Goal: Task Accomplishment & Management: Complete application form

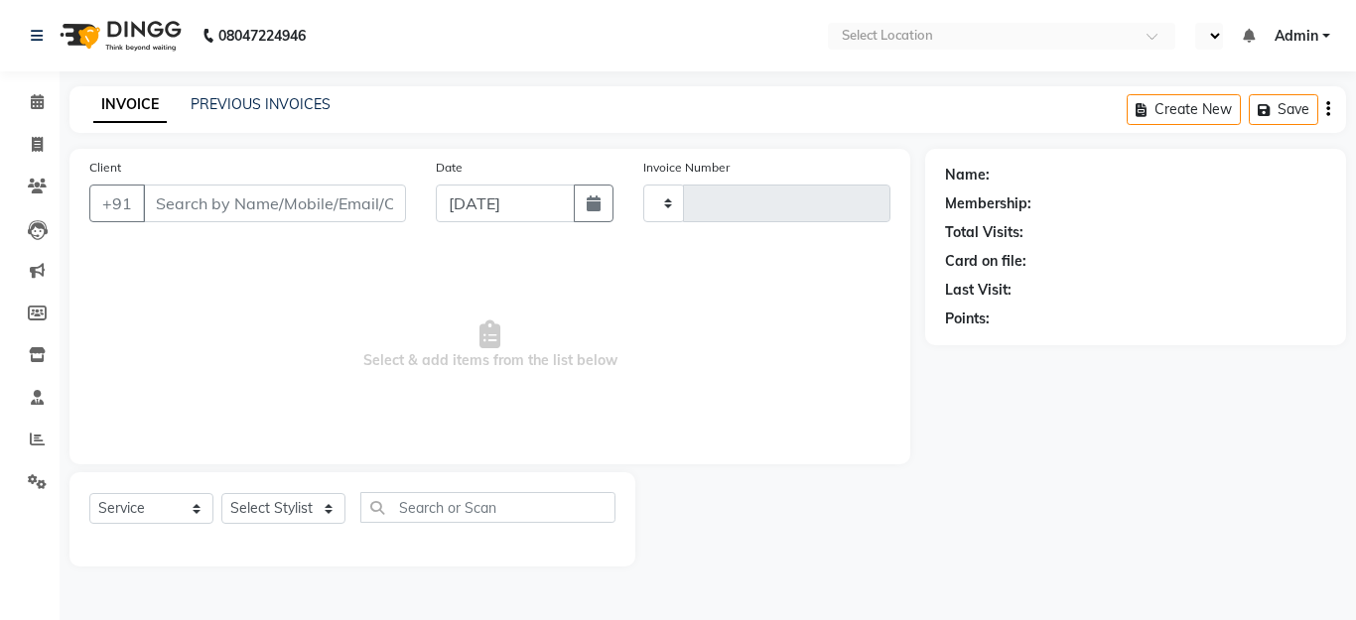
select select "service"
type input "1281"
select select "en"
select select "45"
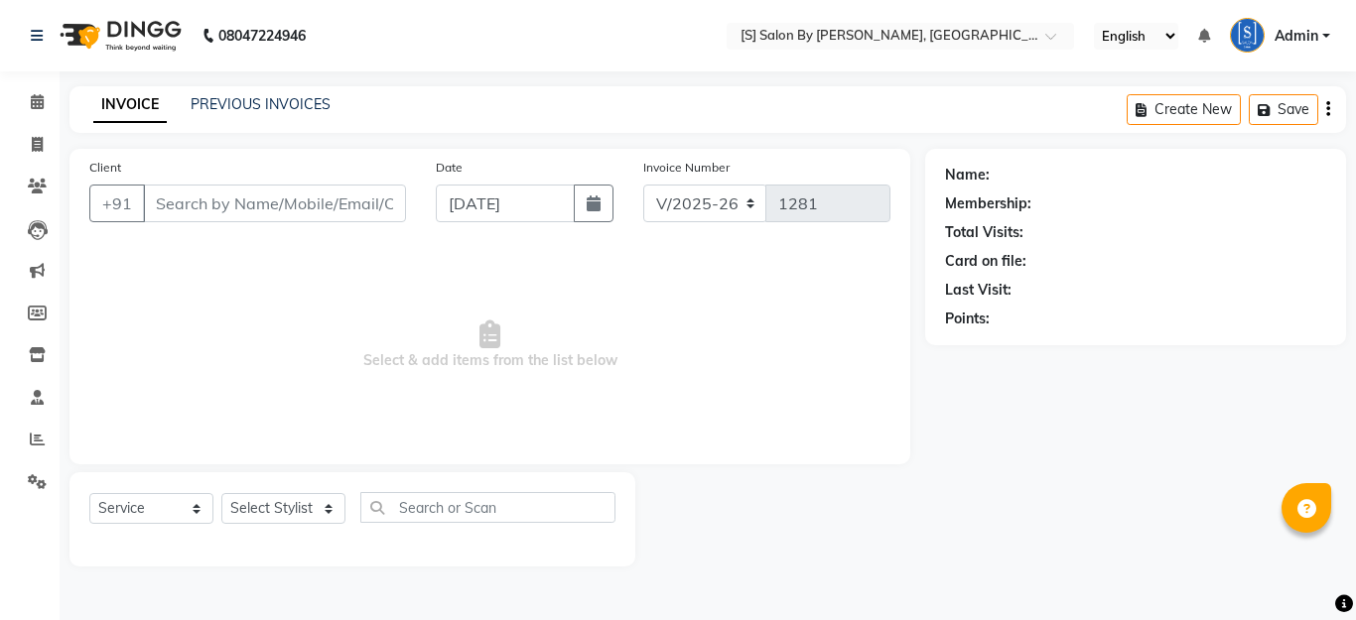
type input "9545051032"
type input "[DATE]"
select select "43272"
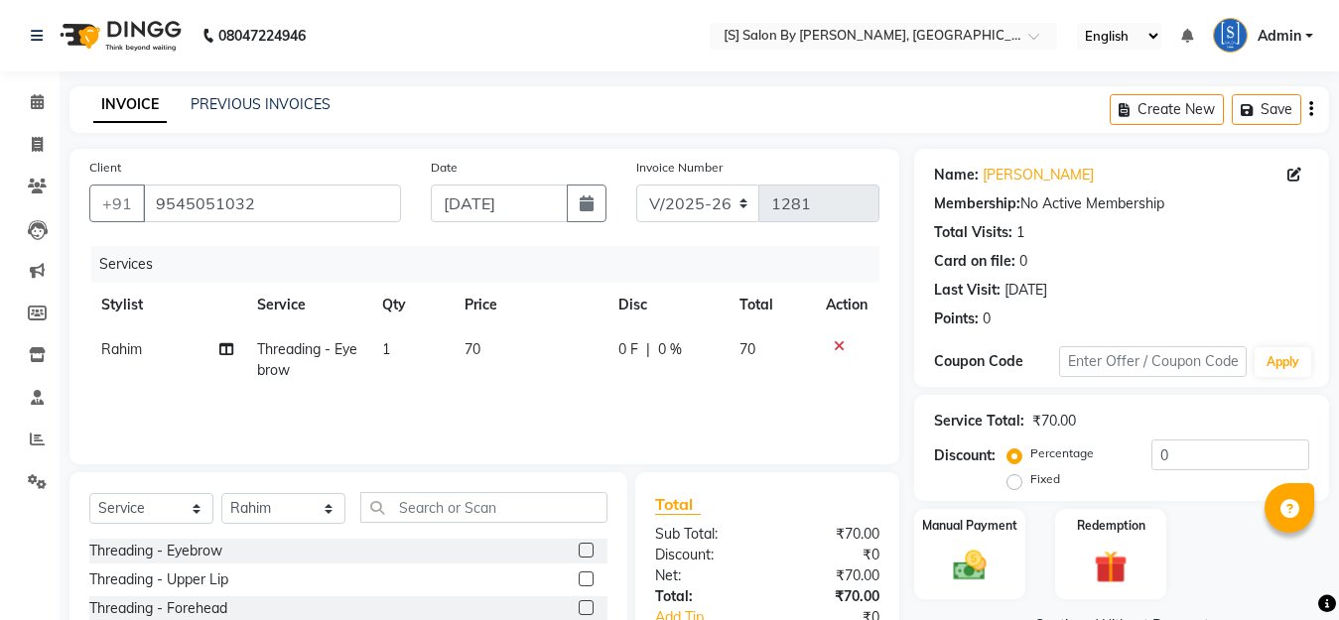
drag, startPoint x: 0, startPoint y: 0, endPoint x: 421, endPoint y: 574, distance: 711.6
click at [487, 445] on div "Client [PHONE_NUMBER] Date [DATE] Invoice Number V/2025 V/[PHONE_NUMBER] Servic…" at bounding box center [484, 307] width 830 height 316
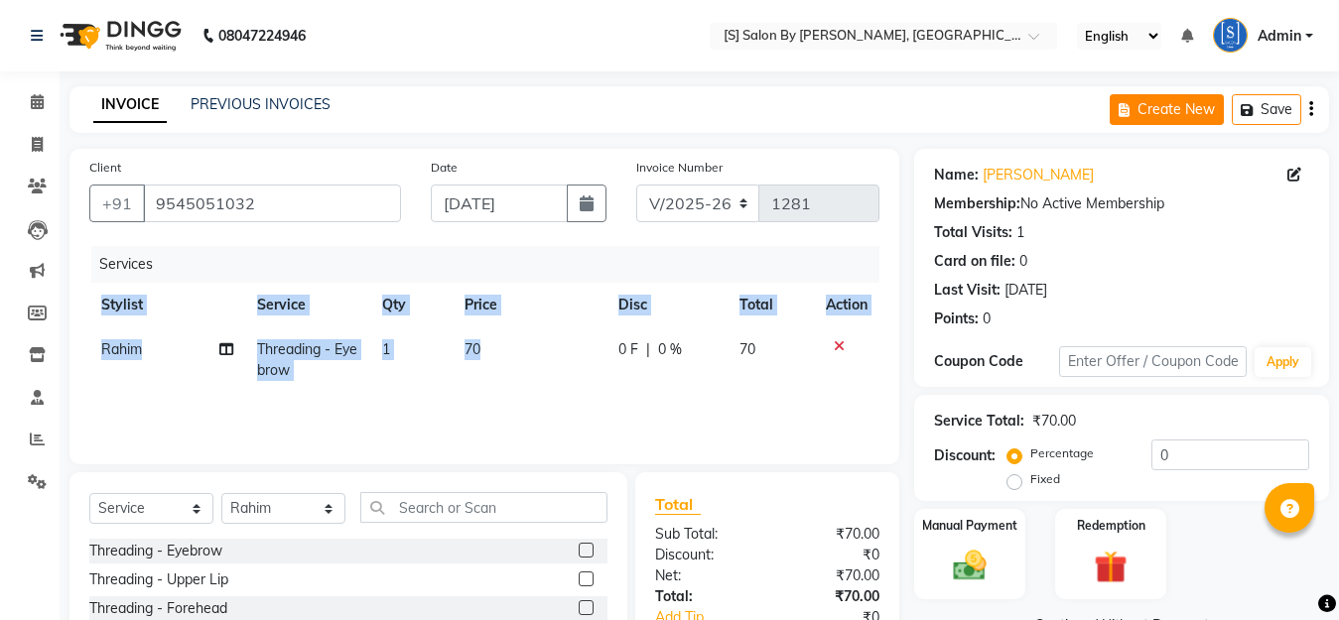
click at [1130, 112] on icon "button" at bounding box center [1128, 110] width 19 height 14
select select "service"
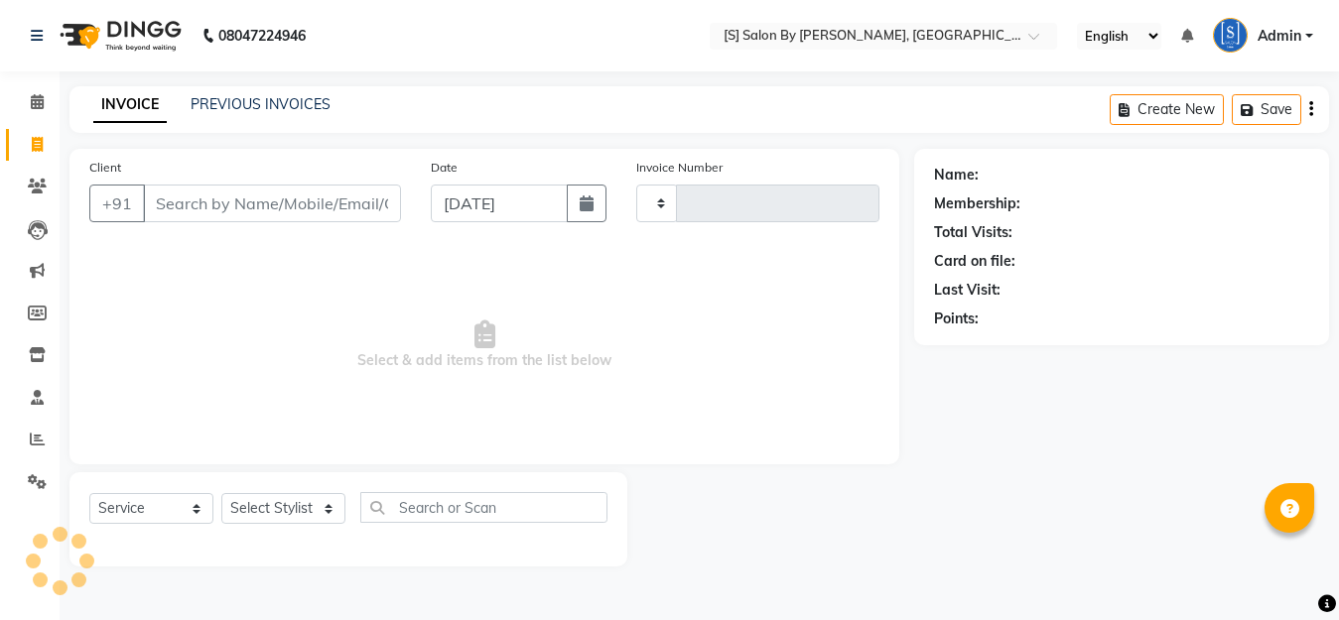
type input "1281"
select select "45"
click at [219, 202] on input "Client" at bounding box center [274, 204] width 263 height 38
type input "9"
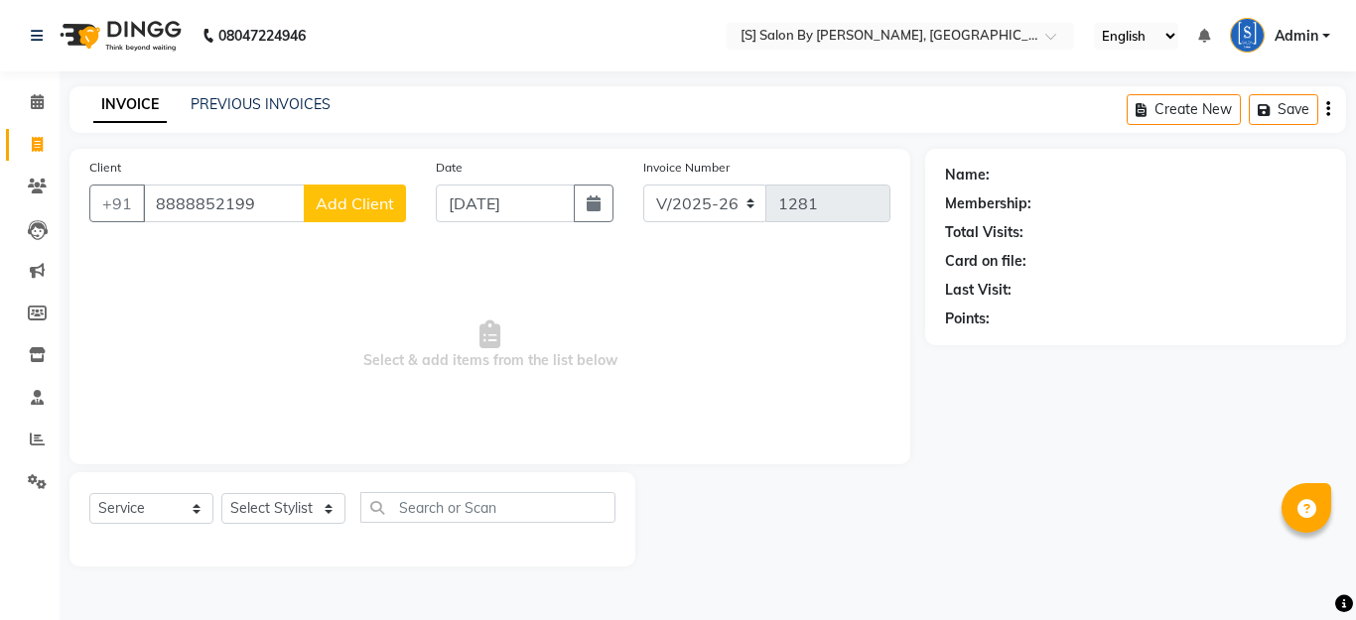
type input "8888852199"
click at [378, 211] on span "Add Client" at bounding box center [355, 204] width 78 height 20
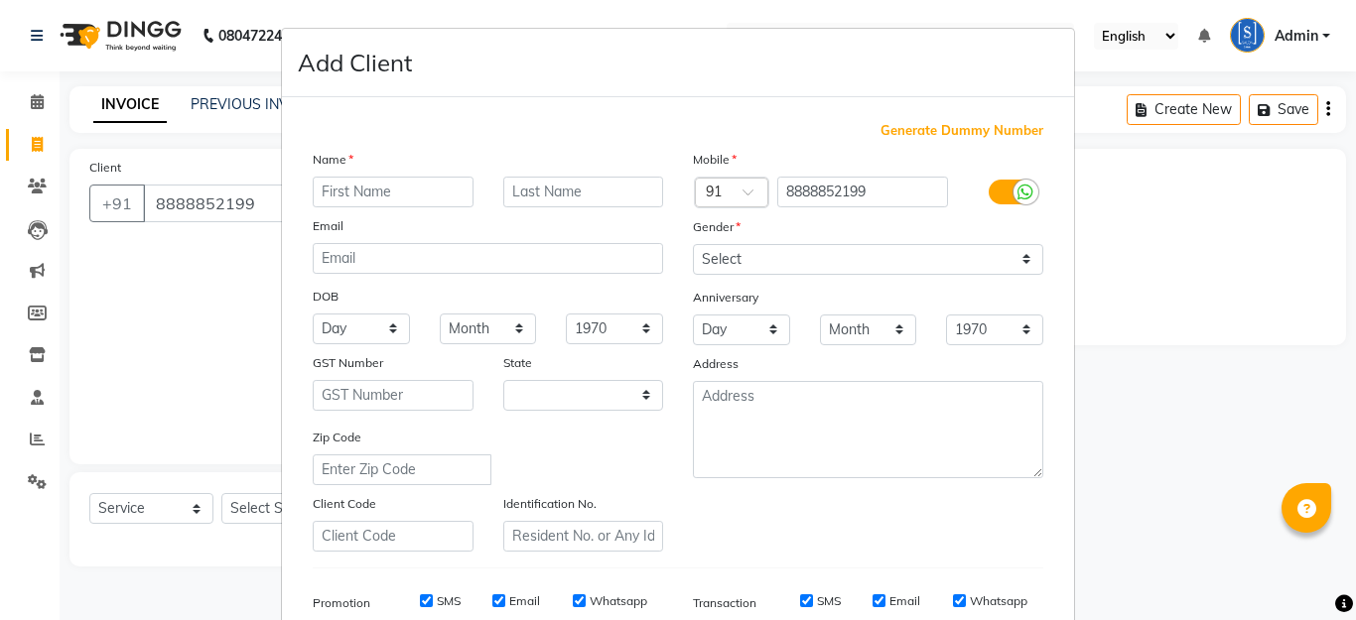
select select "22"
click at [363, 188] on input "text" at bounding box center [393, 192] width 161 height 31
click at [322, 188] on input "annu" at bounding box center [393, 192] width 161 height 31
type input "Annu"
click at [513, 203] on input "text" at bounding box center [583, 192] width 161 height 31
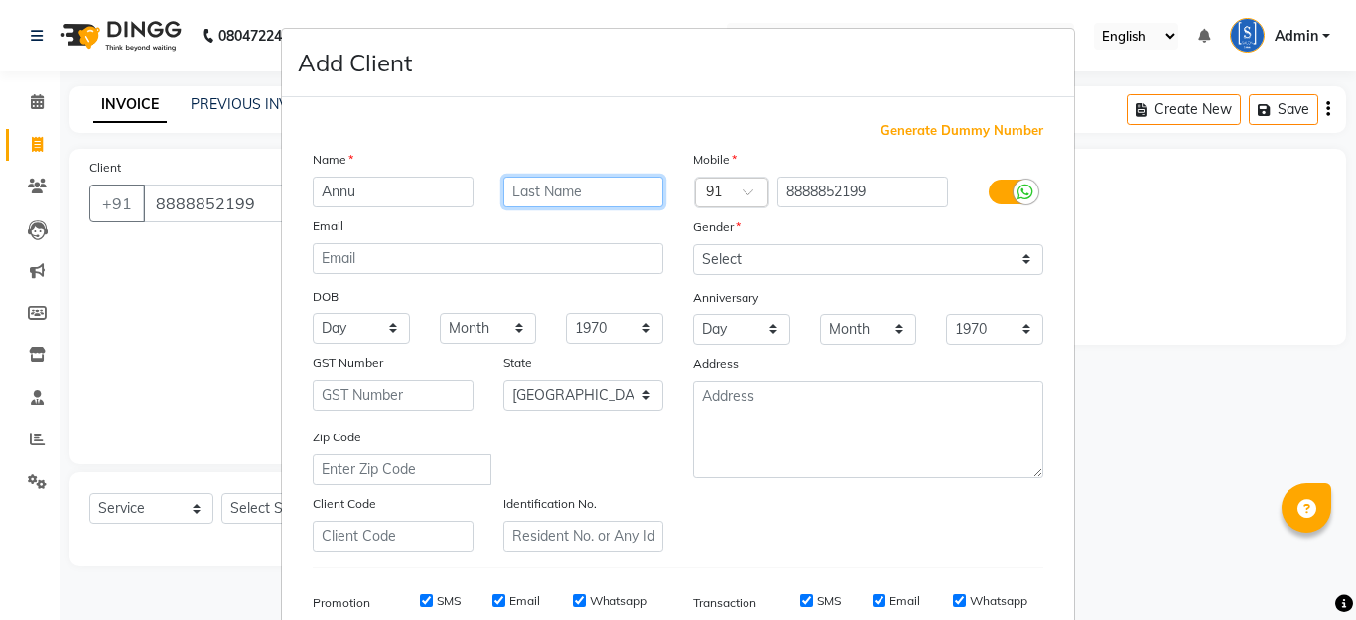
type input "b"
type input "B"
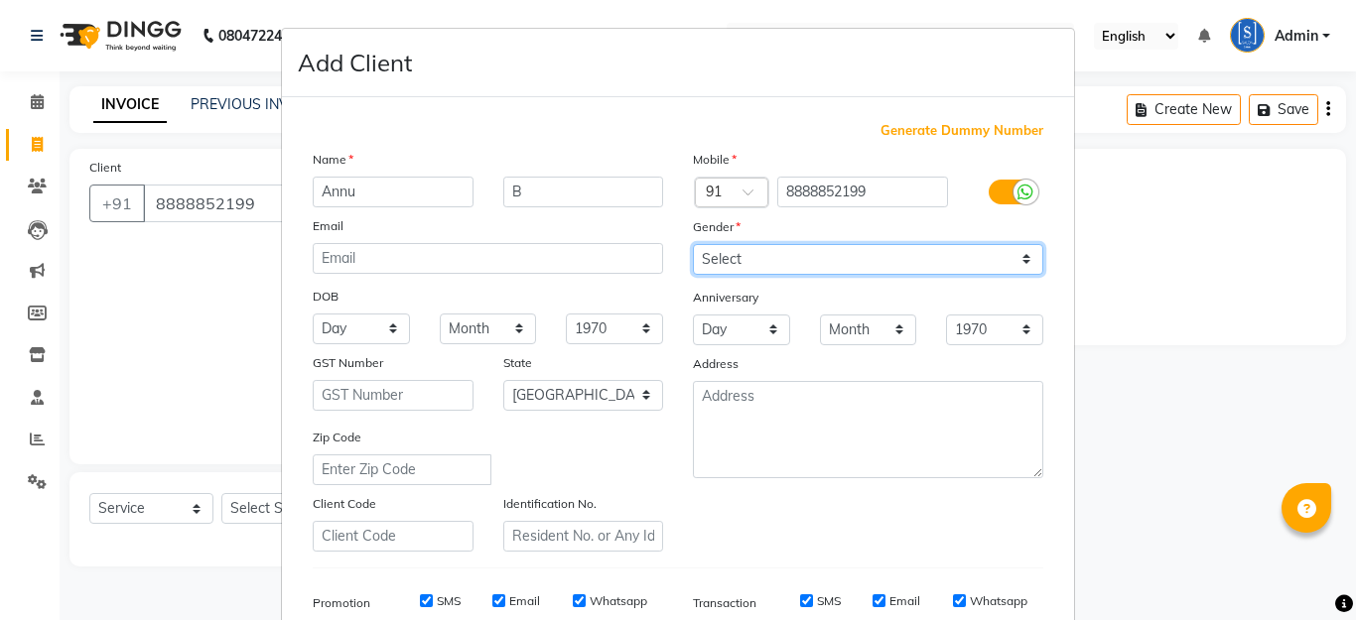
click at [971, 274] on select "Select [DEMOGRAPHIC_DATA] [DEMOGRAPHIC_DATA] Other Prefer Not To Say" at bounding box center [868, 259] width 350 height 31
select select "[DEMOGRAPHIC_DATA]"
click at [693, 244] on select "Select [DEMOGRAPHIC_DATA] [DEMOGRAPHIC_DATA] Other Prefer Not To Say" at bounding box center [868, 259] width 350 height 31
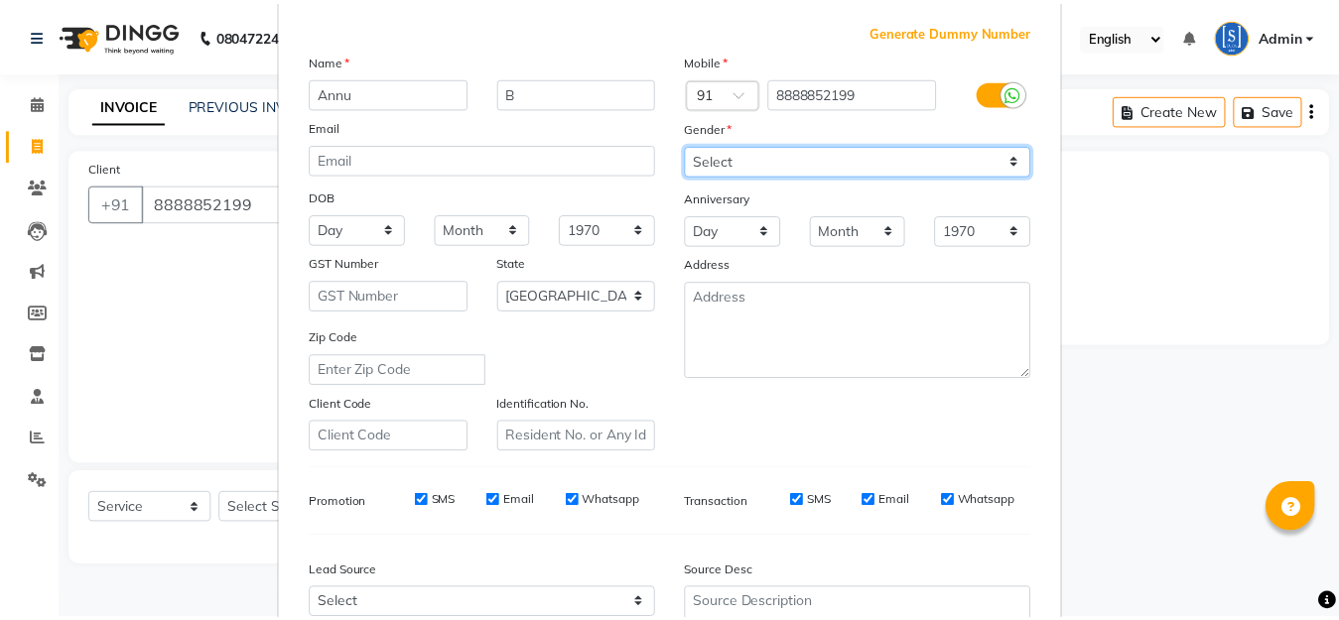
scroll to position [296, 0]
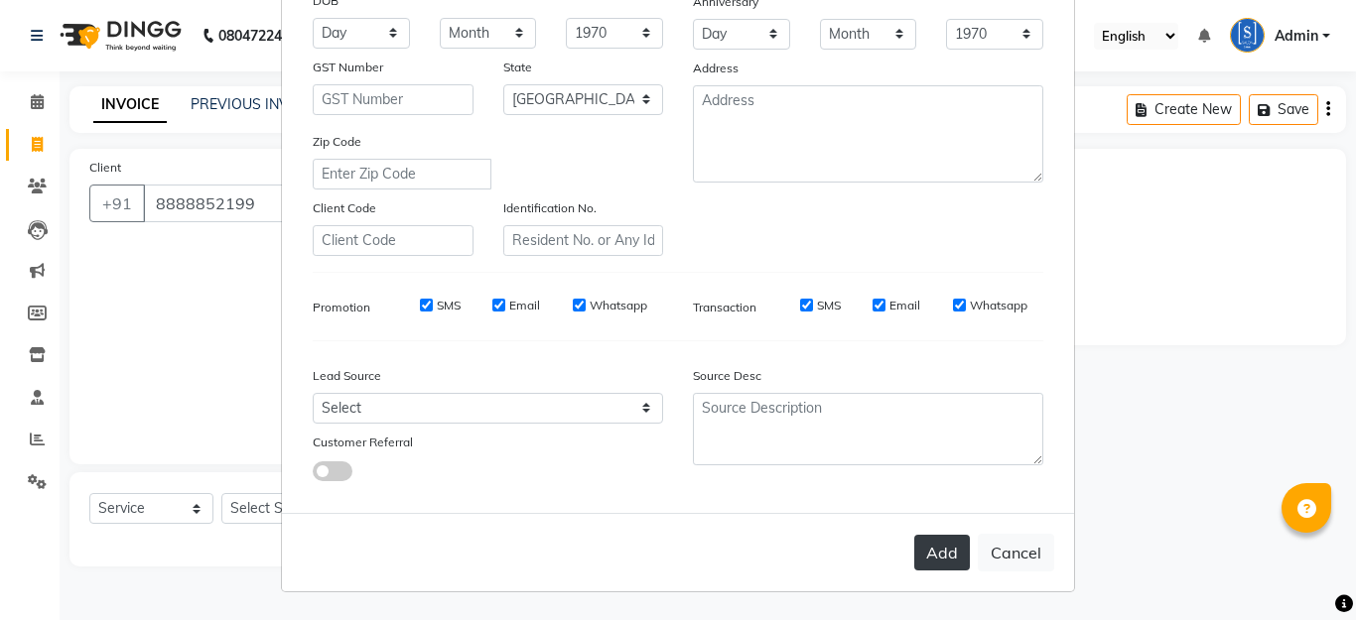
click at [920, 545] on button "Add" at bounding box center [942, 553] width 56 height 36
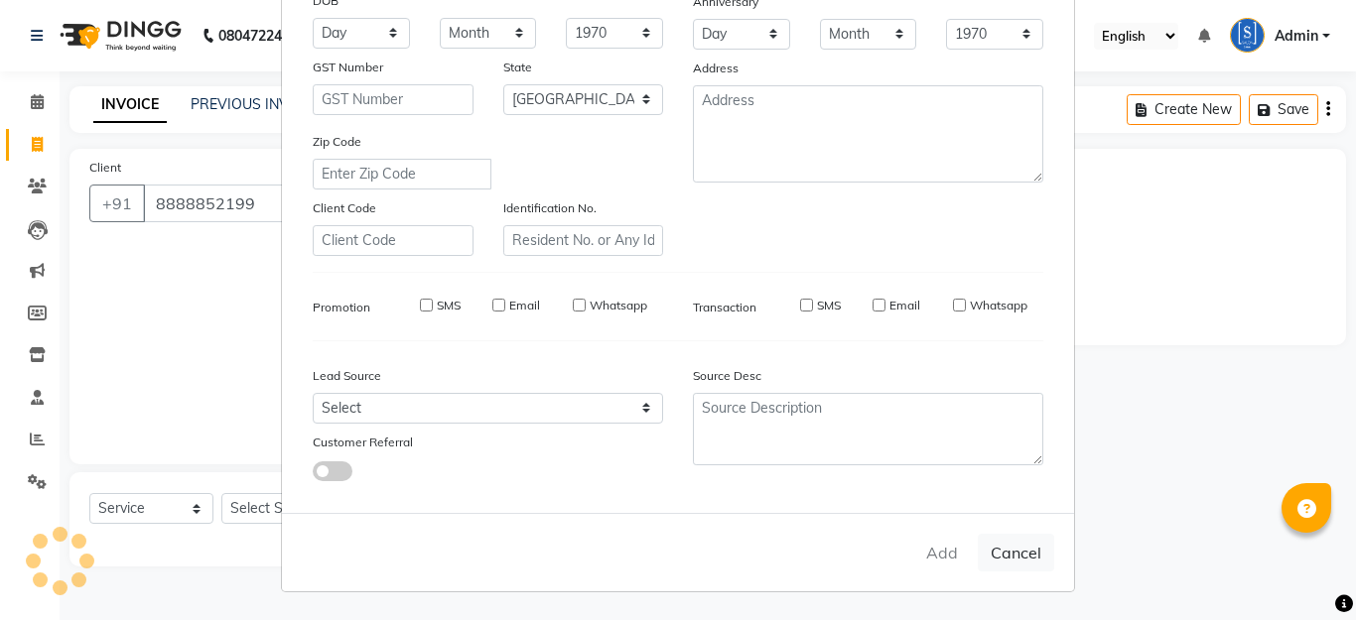
select select
select select "null"
select select
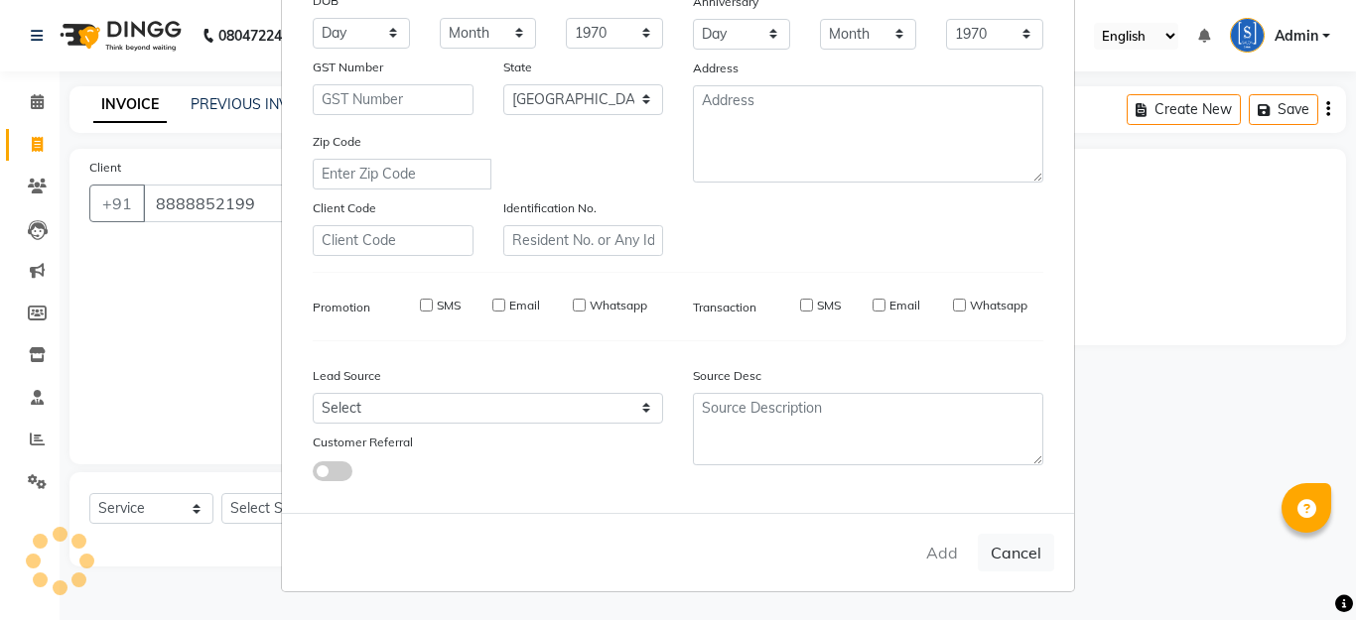
select select
checkbox input "false"
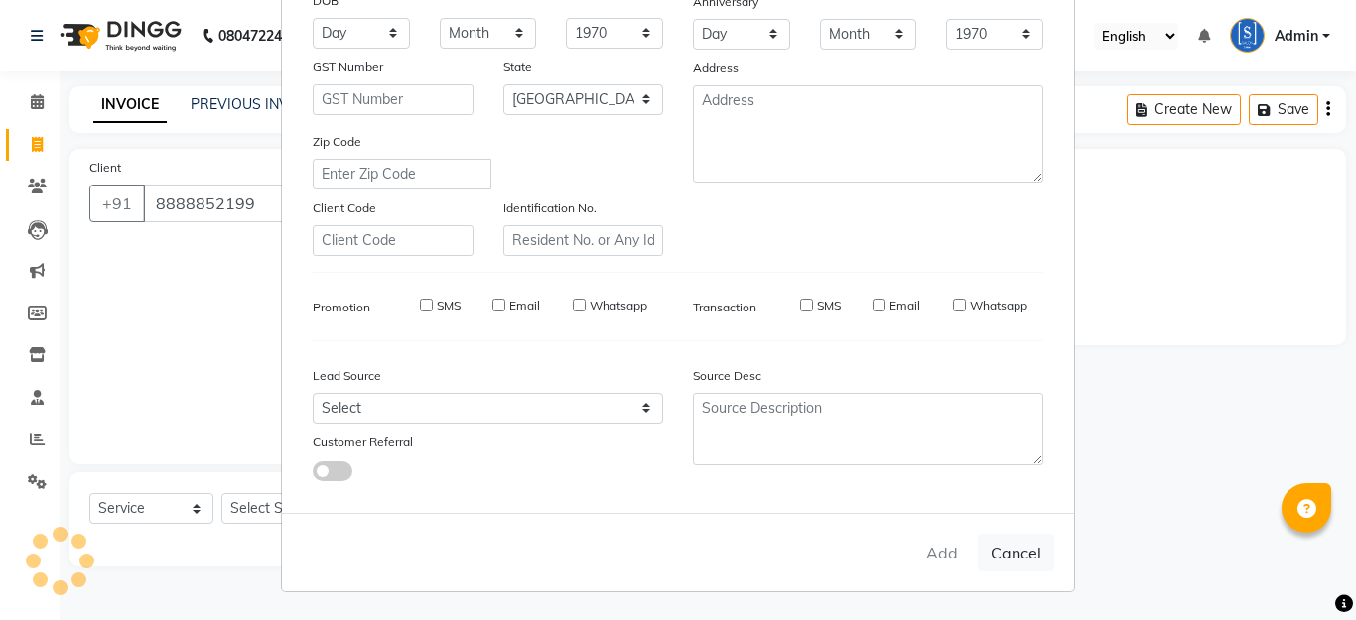
checkbox input "false"
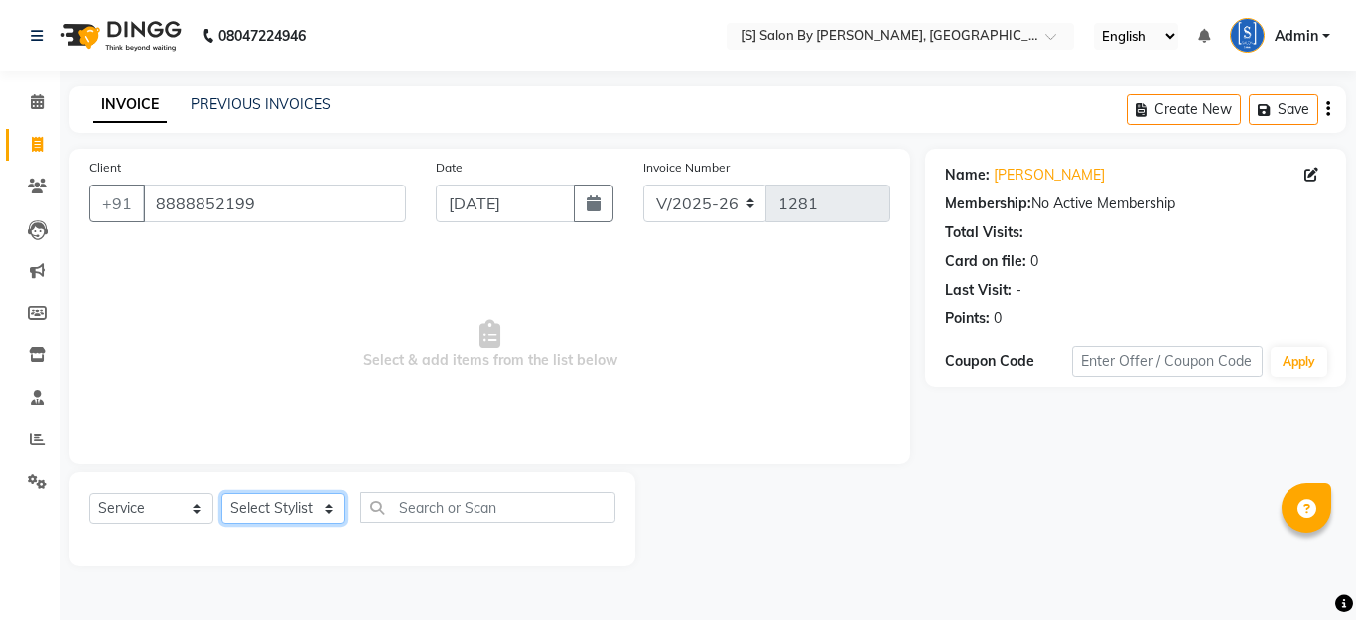
click at [278, 504] on select "Select Stylist Aarti Beautician Demnao [PERSON_NAME] [PERSON_NAME]" at bounding box center [283, 508] width 124 height 31
select select "50987"
click at [221, 493] on select "Select Stylist Aarti Beautician Demnao [PERSON_NAME] [PERSON_NAME]" at bounding box center [283, 508] width 124 height 31
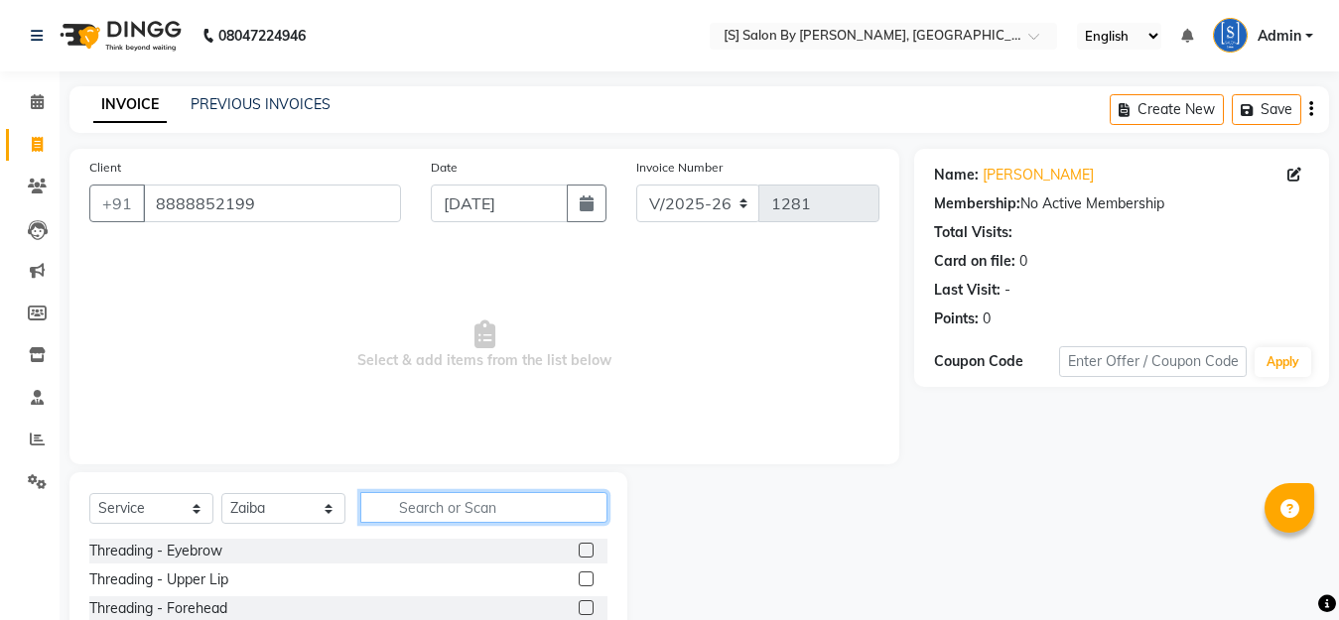
click at [440, 503] on input "text" at bounding box center [483, 507] width 247 height 31
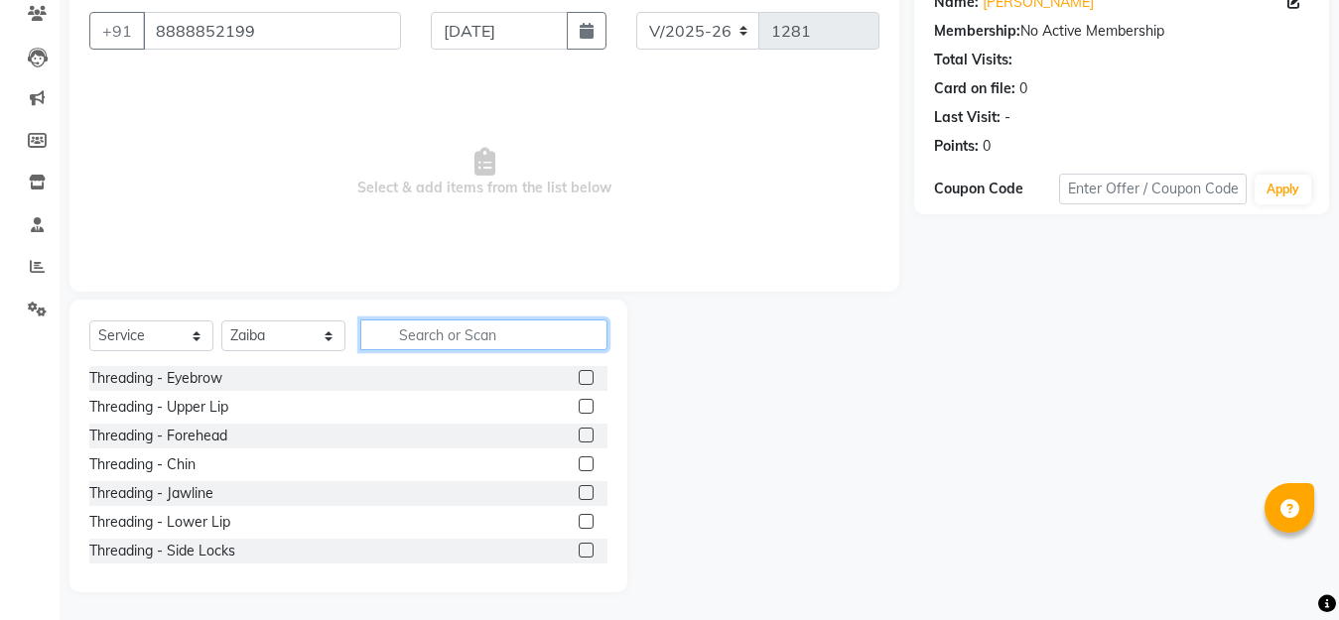
scroll to position [175, 0]
click at [474, 338] on input "text" at bounding box center [483, 333] width 247 height 31
click at [403, 319] on input "text" at bounding box center [483, 333] width 247 height 31
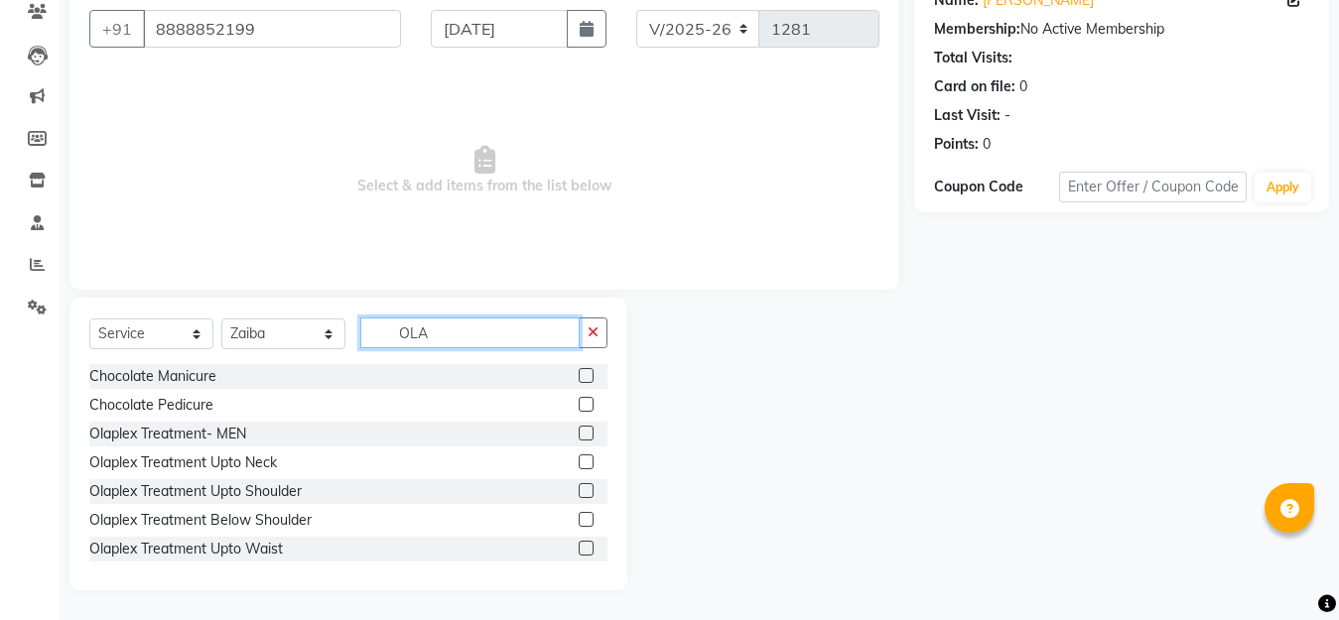
type input "OLA"
click at [579, 493] on label at bounding box center [586, 490] width 15 height 15
click at [579, 493] on input "checkbox" at bounding box center [585, 491] width 13 height 13
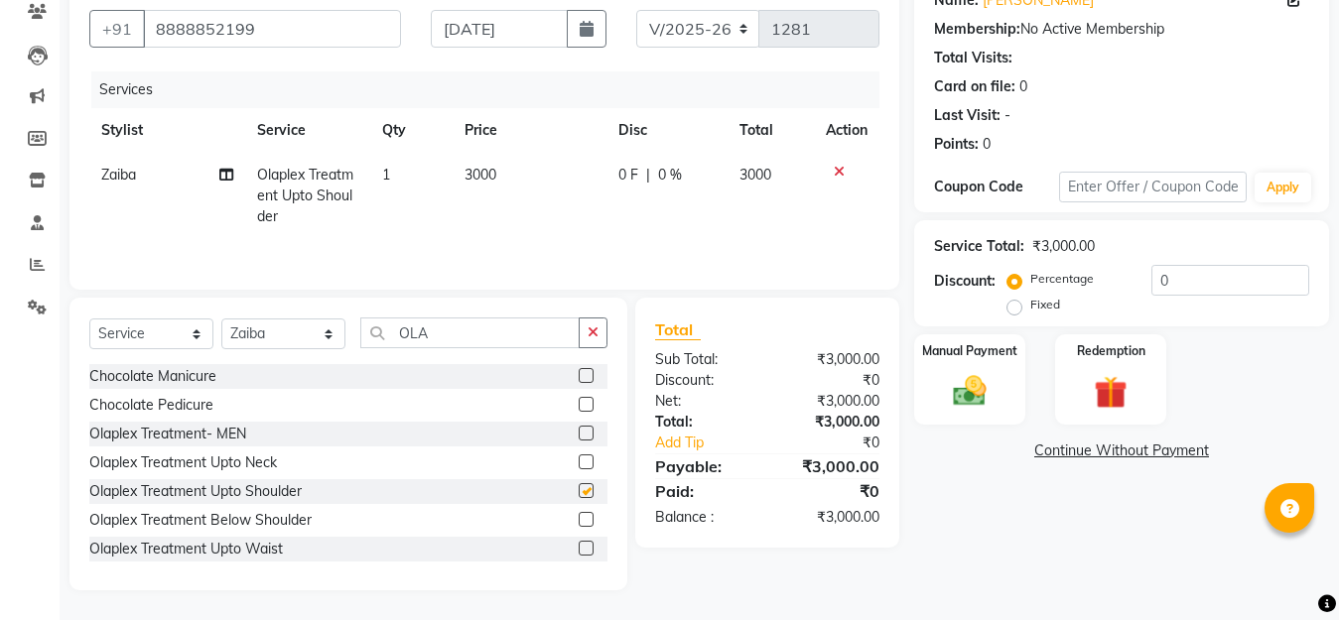
checkbox input "false"
click at [472, 344] on input "OLA" at bounding box center [469, 333] width 219 height 31
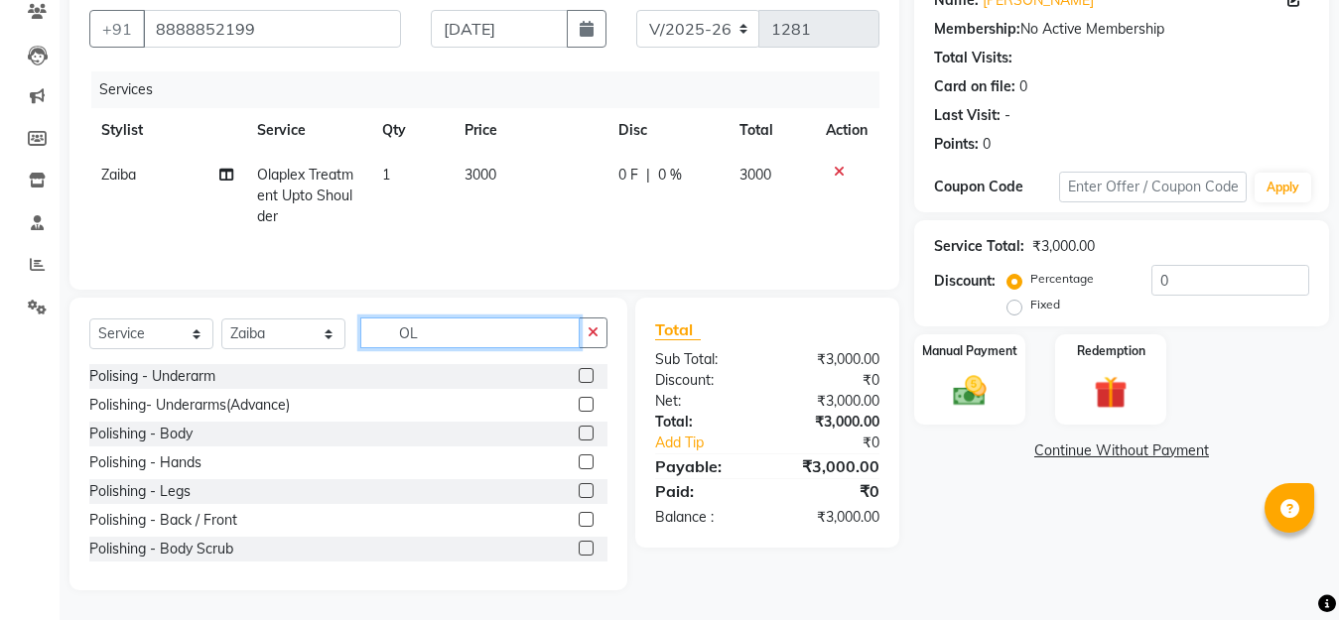
type input "O"
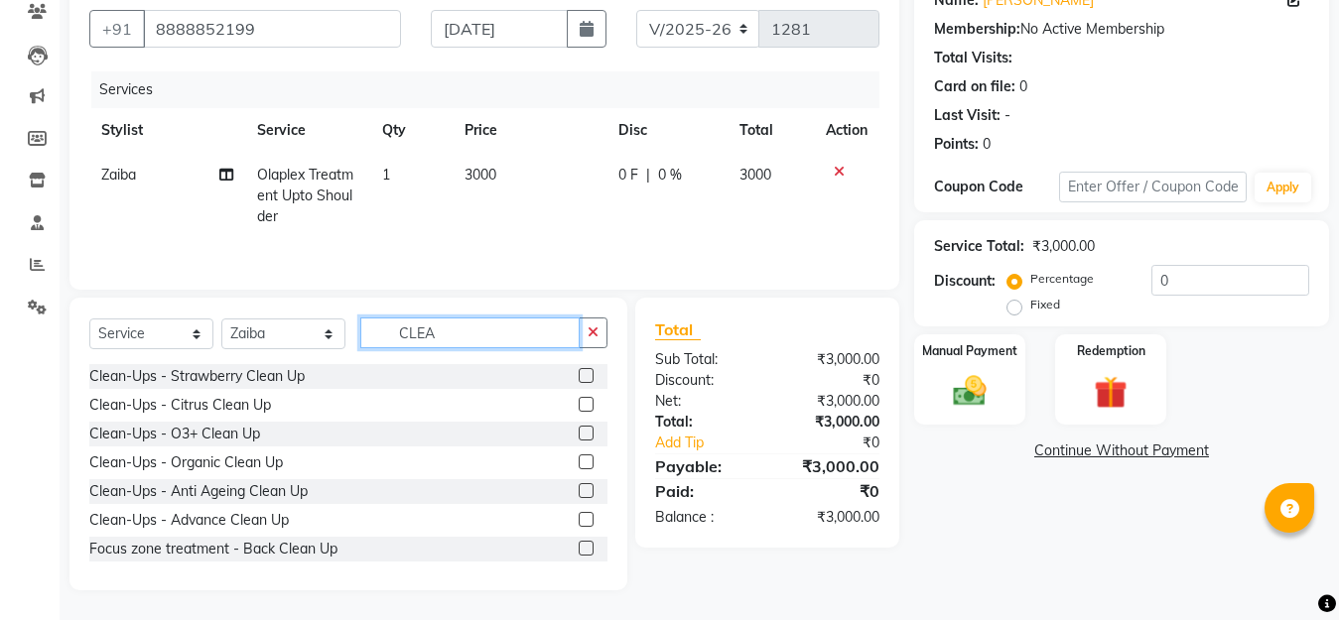
type input "CLEA"
click at [579, 432] on label at bounding box center [586, 433] width 15 height 15
click at [579, 432] on input "checkbox" at bounding box center [585, 434] width 13 height 13
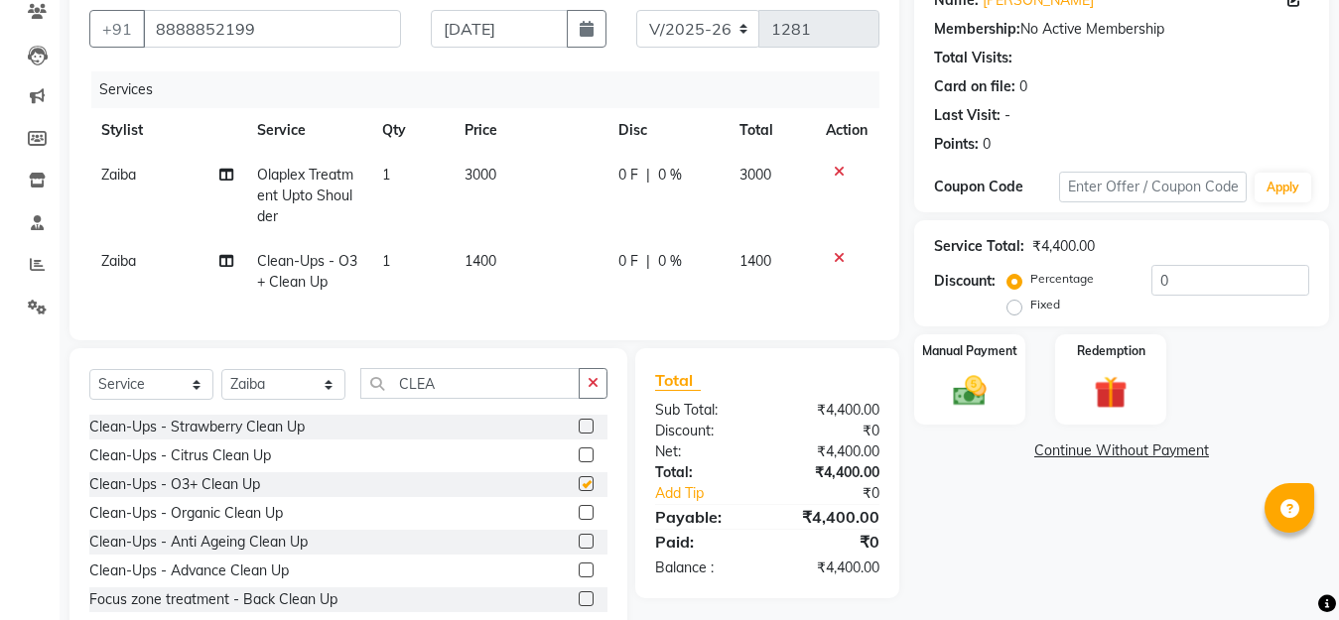
checkbox input "false"
click at [485, 398] on input "CLEA" at bounding box center [469, 383] width 219 height 31
type input "C"
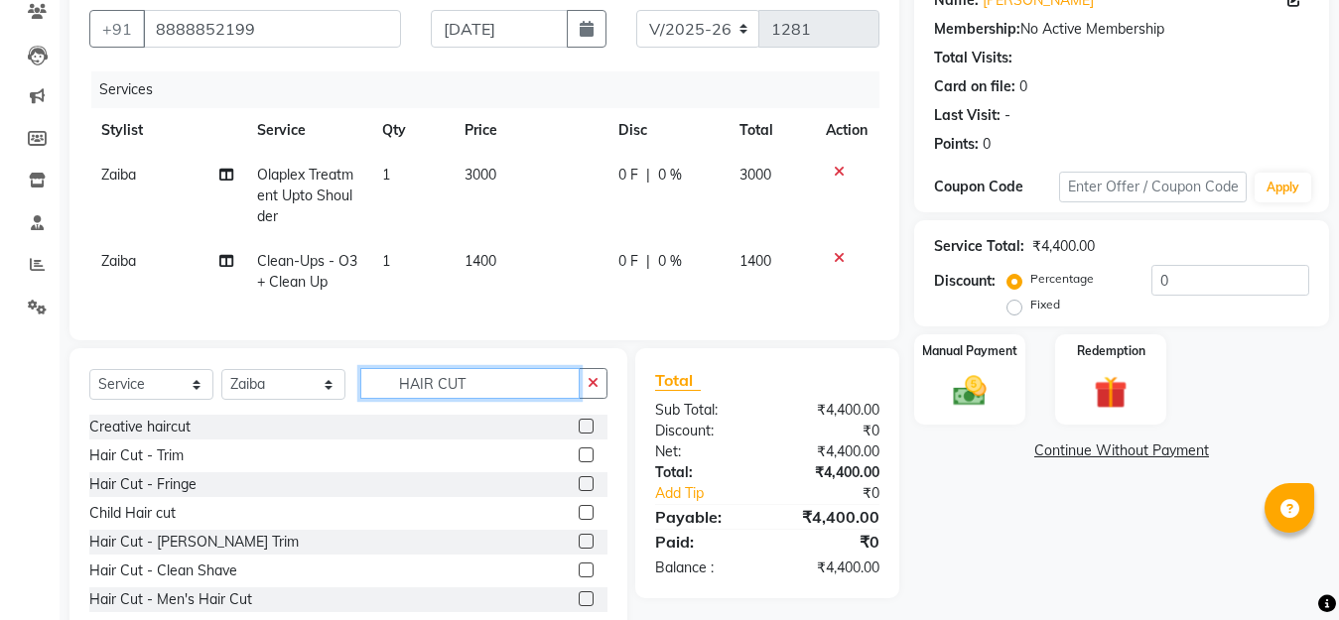
type input "HAIR CUT"
click at [579, 434] on label at bounding box center [586, 426] width 15 height 15
click at [579, 434] on input "checkbox" at bounding box center [585, 427] width 13 height 13
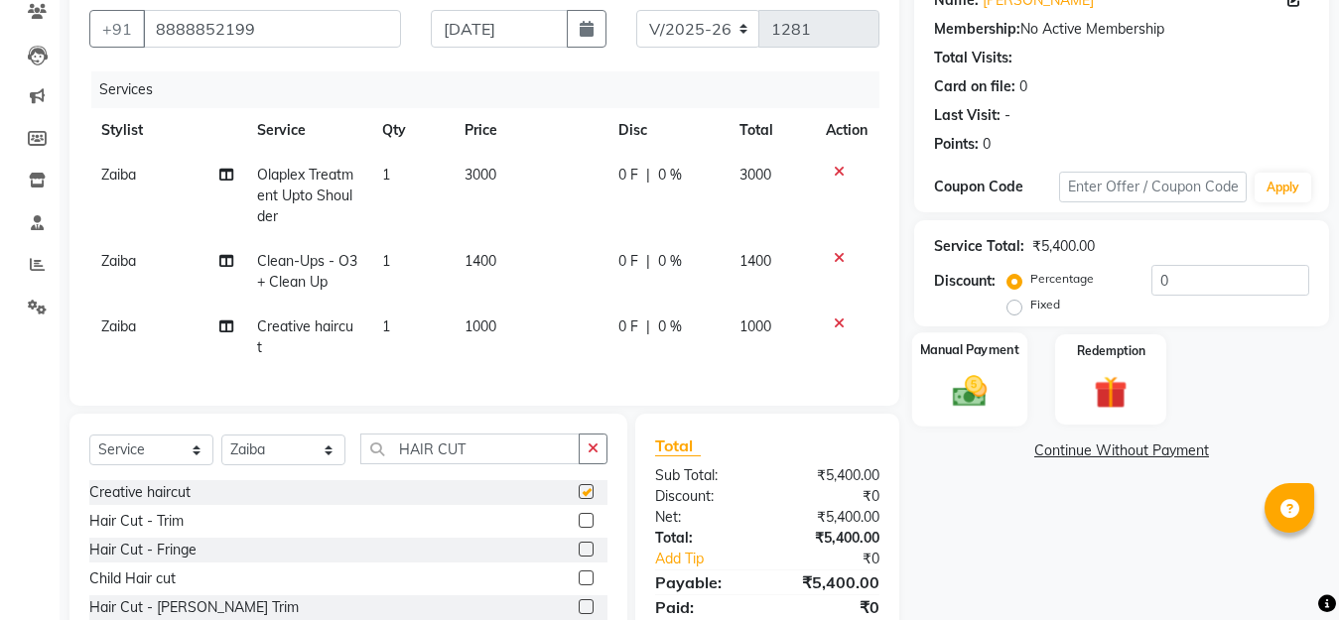
checkbox input "false"
click at [955, 392] on img at bounding box center [970, 391] width 56 height 40
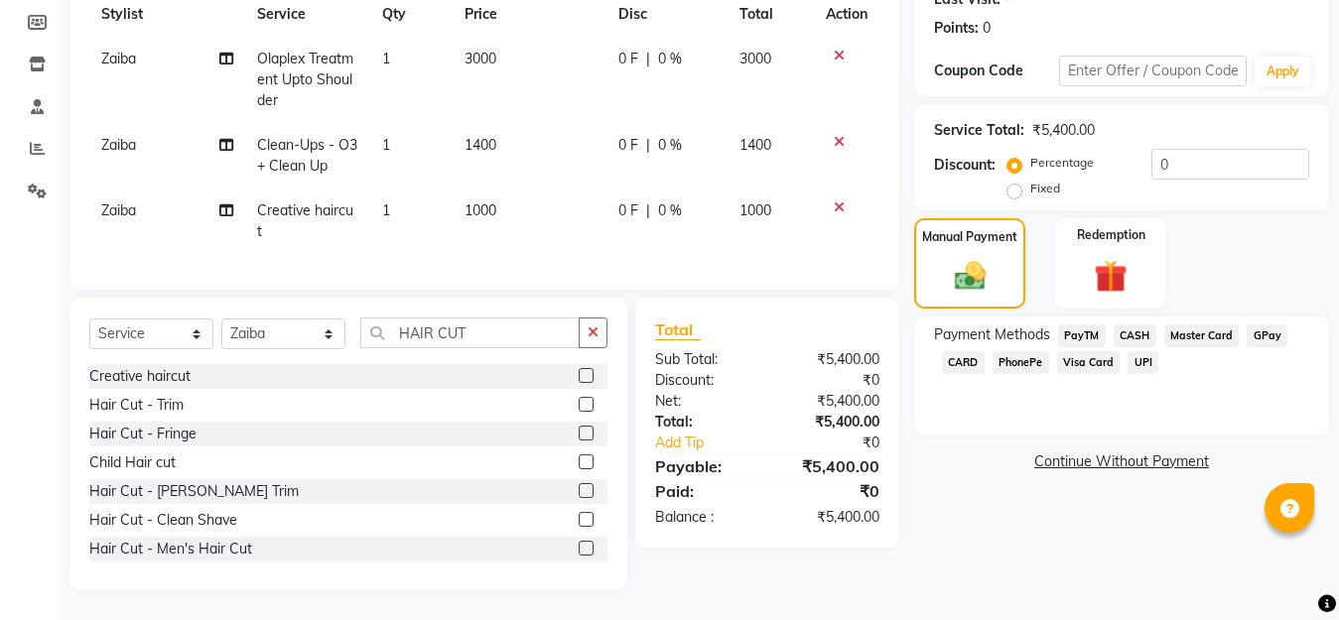
scroll to position [308, 0]
click at [1177, 156] on input "0" at bounding box center [1230, 164] width 158 height 31
click at [1030, 180] on label "Fixed" at bounding box center [1045, 189] width 30 height 18
click at [1020, 182] on input "Fixed" at bounding box center [1019, 189] width 14 height 14
radio input "true"
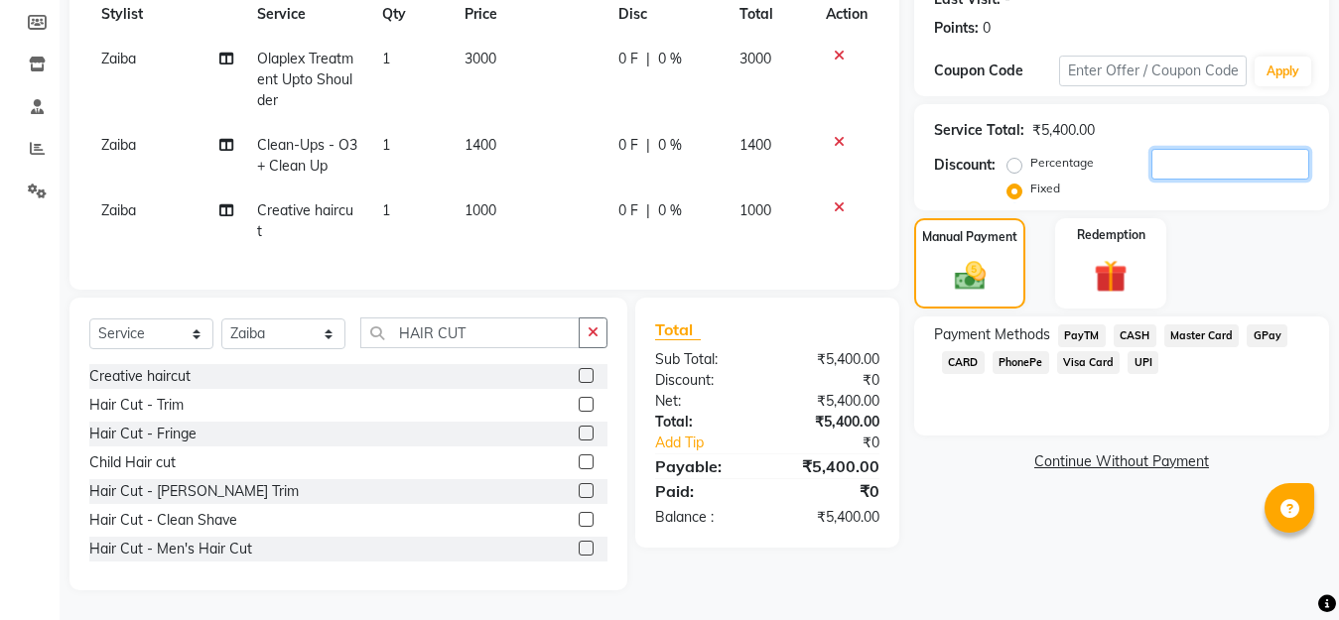
click at [1177, 149] on input "number" at bounding box center [1230, 164] width 158 height 31
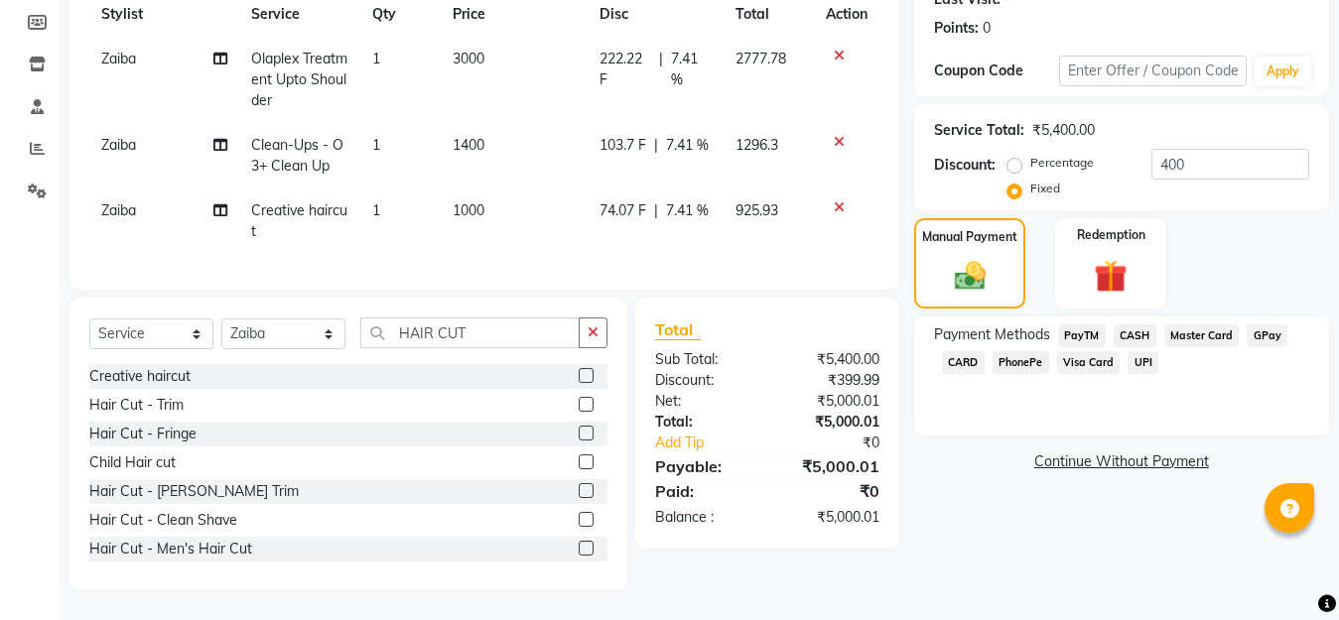
click at [1262, 325] on span "GPay" at bounding box center [1267, 336] width 41 height 23
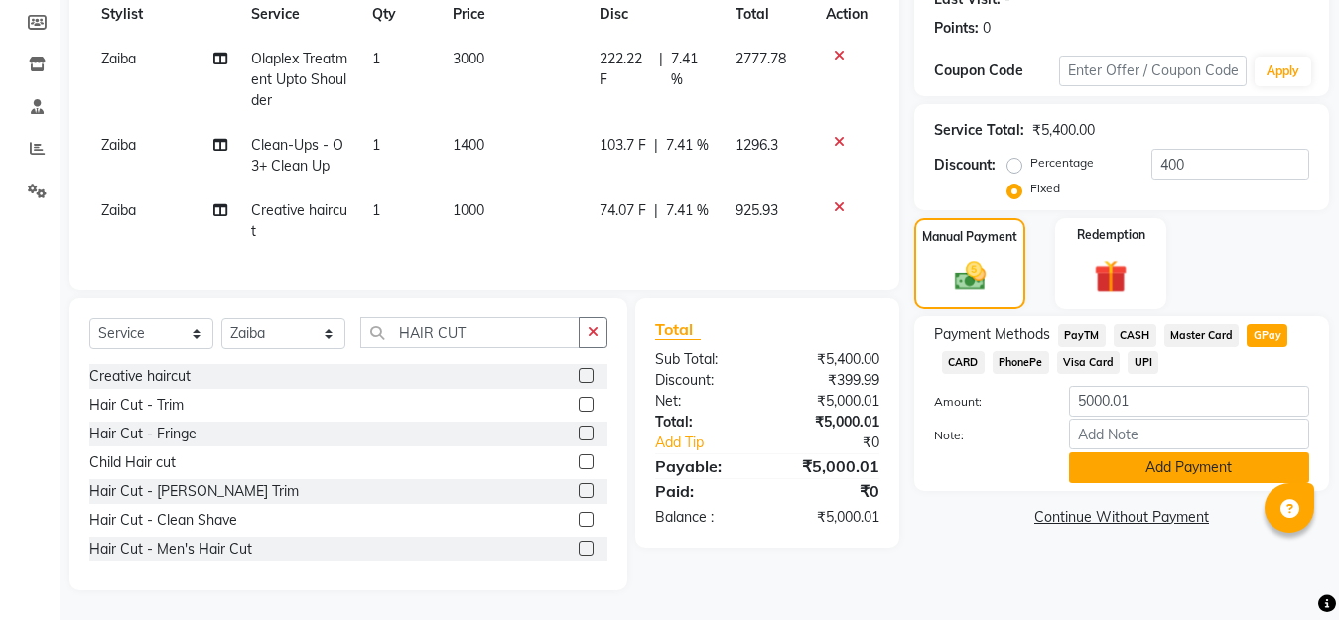
click at [1128, 453] on button "Add Payment" at bounding box center [1189, 468] width 240 height 31
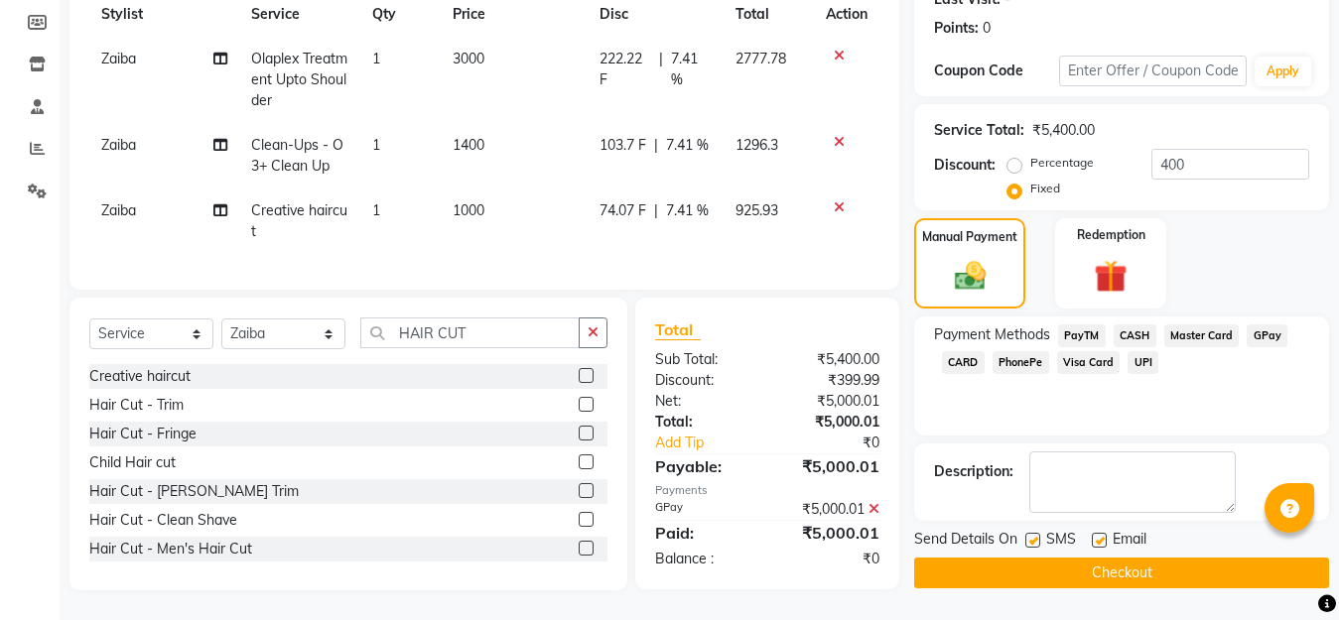
click at [875, 505] on icon at bounding box center [874, 509] width 11 height 14
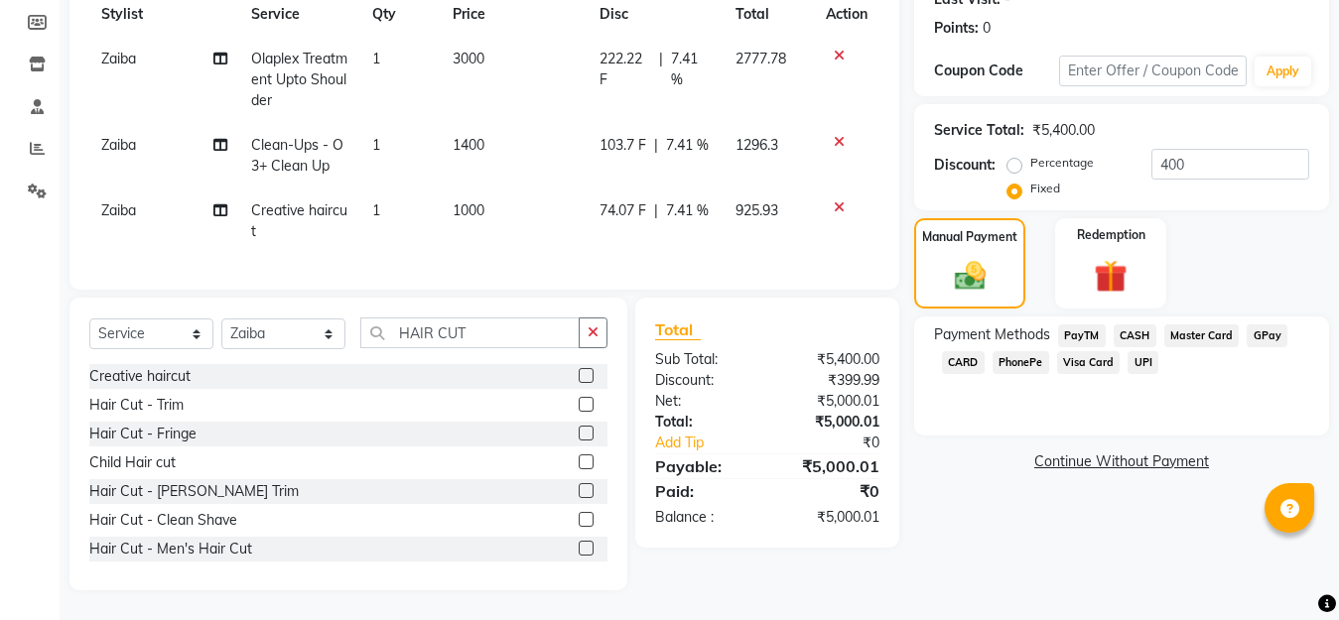
click at [958, 351] on span "CARD" at bounding box center [963, 362] width 43 height 23
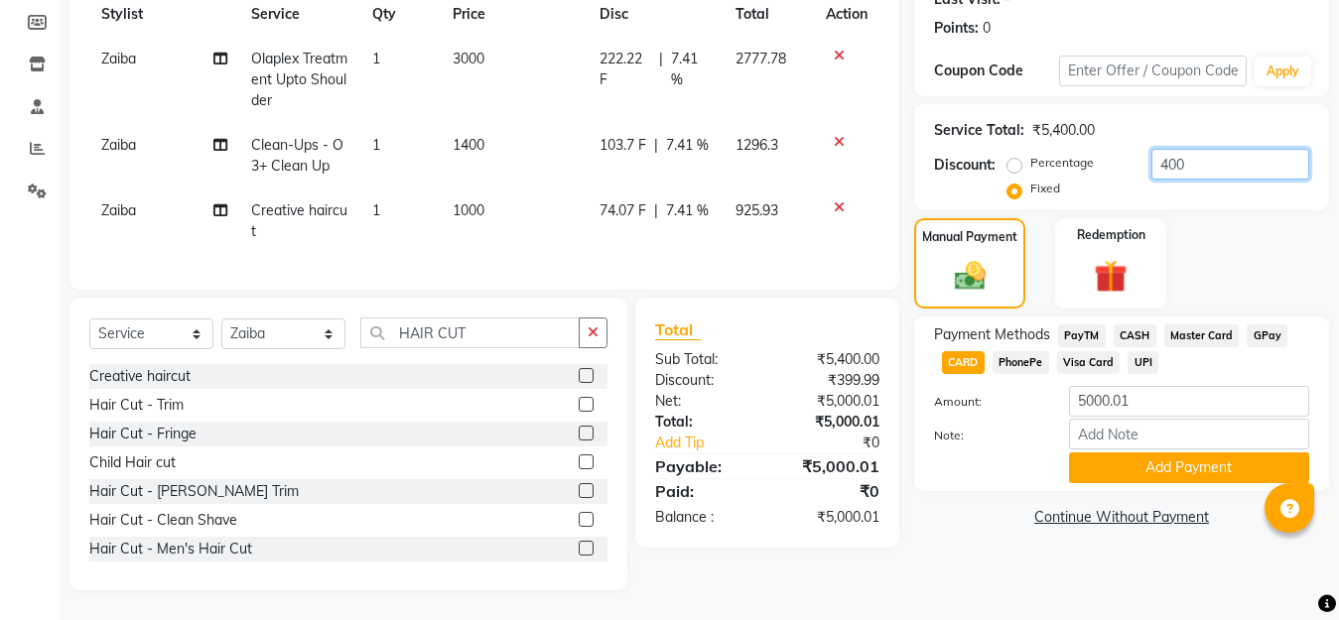
drag, startPoint x: 1196, startPoint y: 149, endPoint x: 1184, endPoint y: 146, distance: 12.3
click at [1195, 149] on input "400" at bounding box center [1230, 164] width 158 height 31
type input "4"
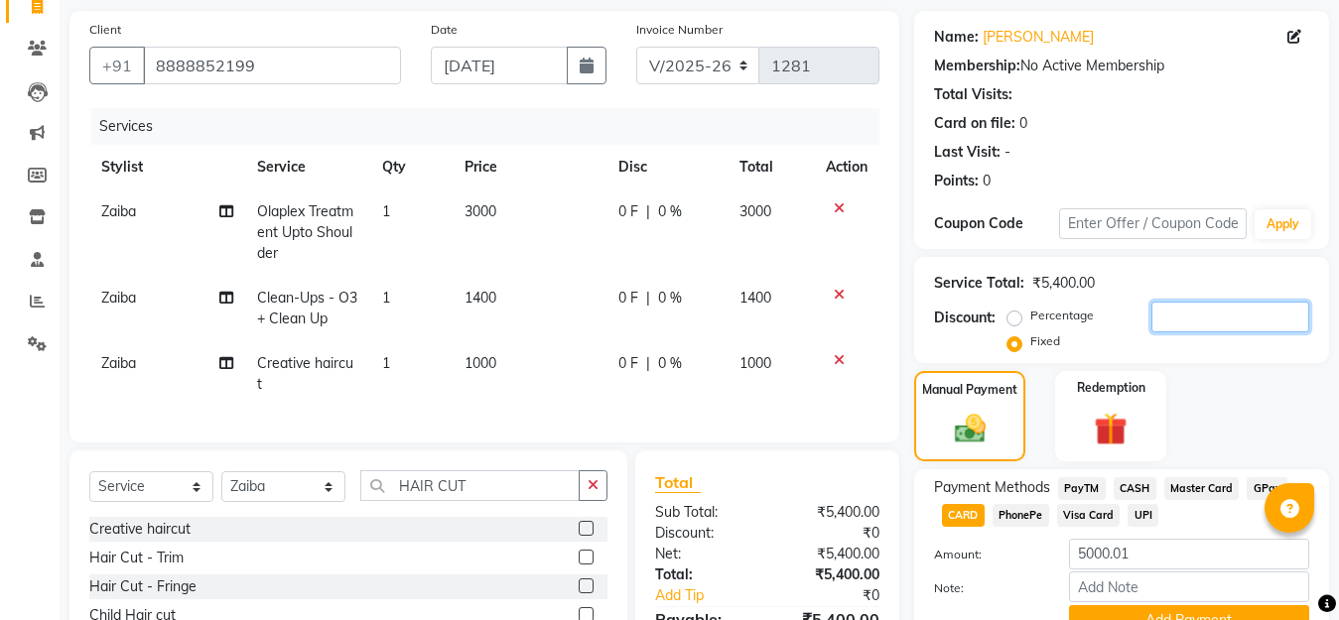
scroll to position [109, 0]
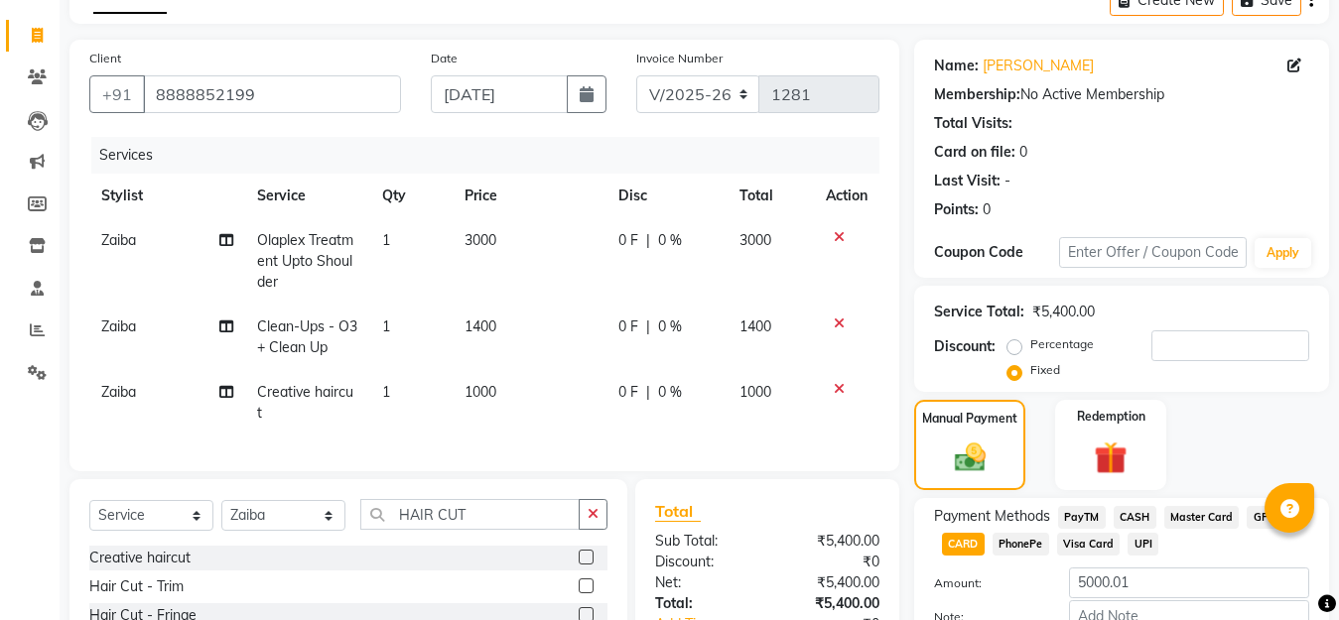
click at [646, 234] on span "|" at bounding box center [648, 240] width 4 height 21
select select "50987"
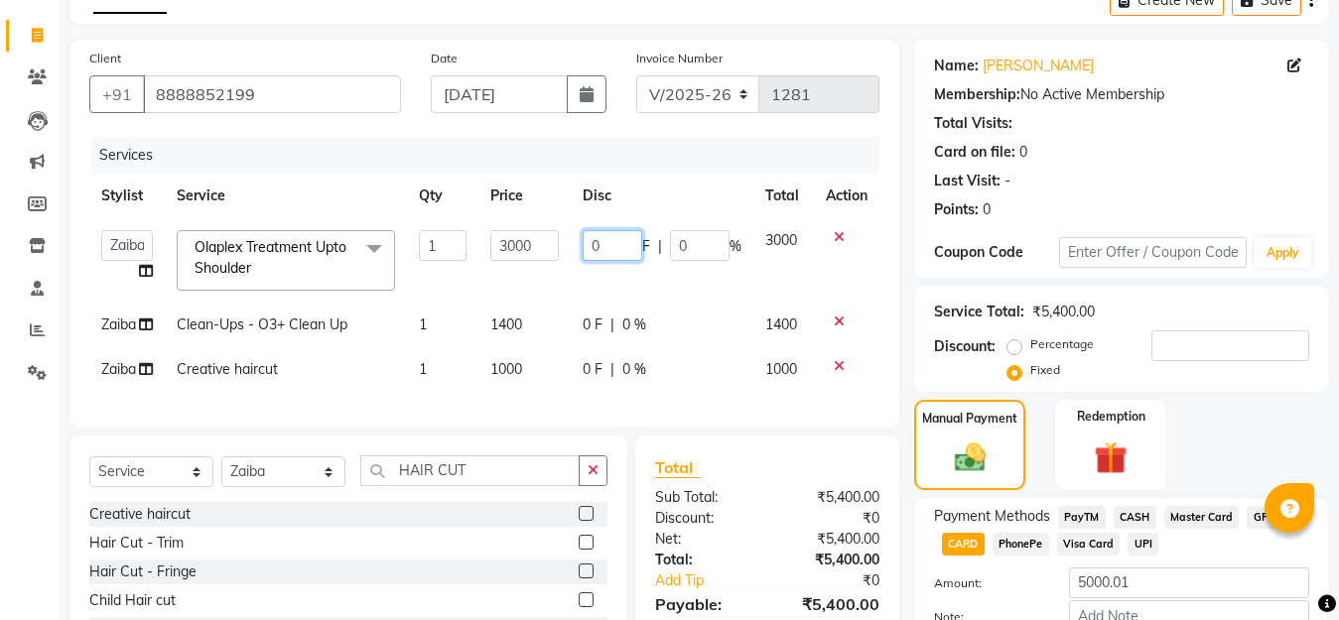
click at [621, 243] on input "0" at bounding box center [613, 245] width 60 height 31
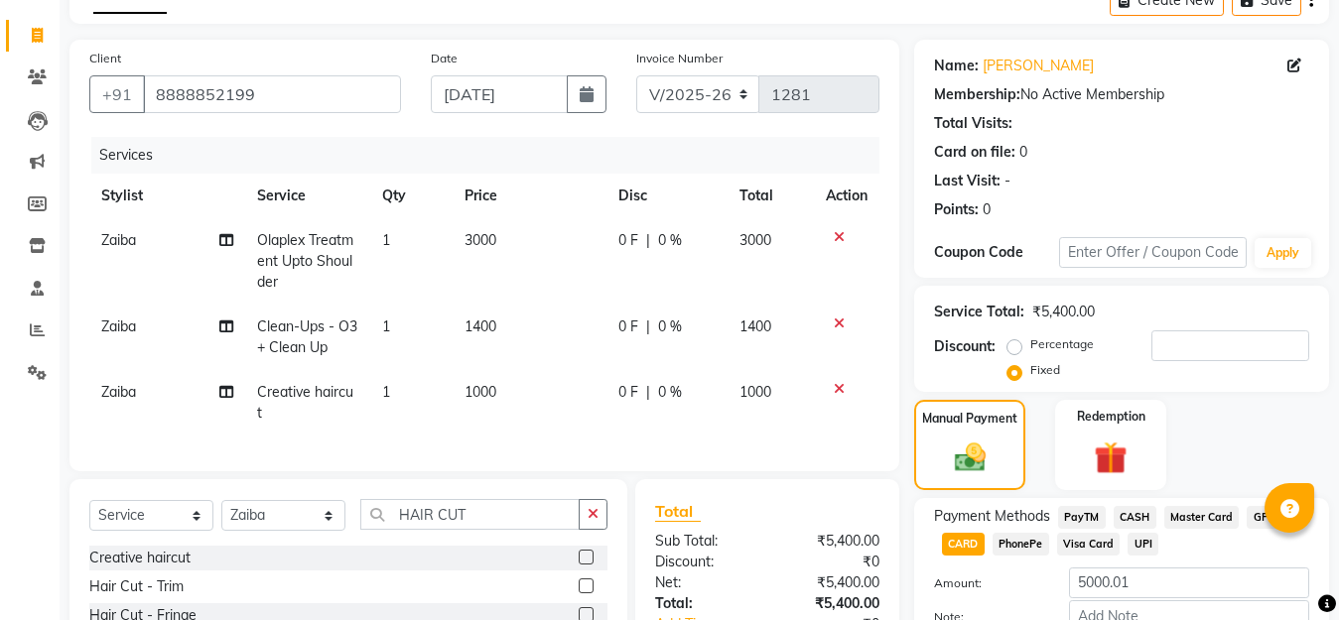
click at [607, 318] on td "0 F | 0 %" at bounding box center [668, 338] width 122 height 66
select select "50987"
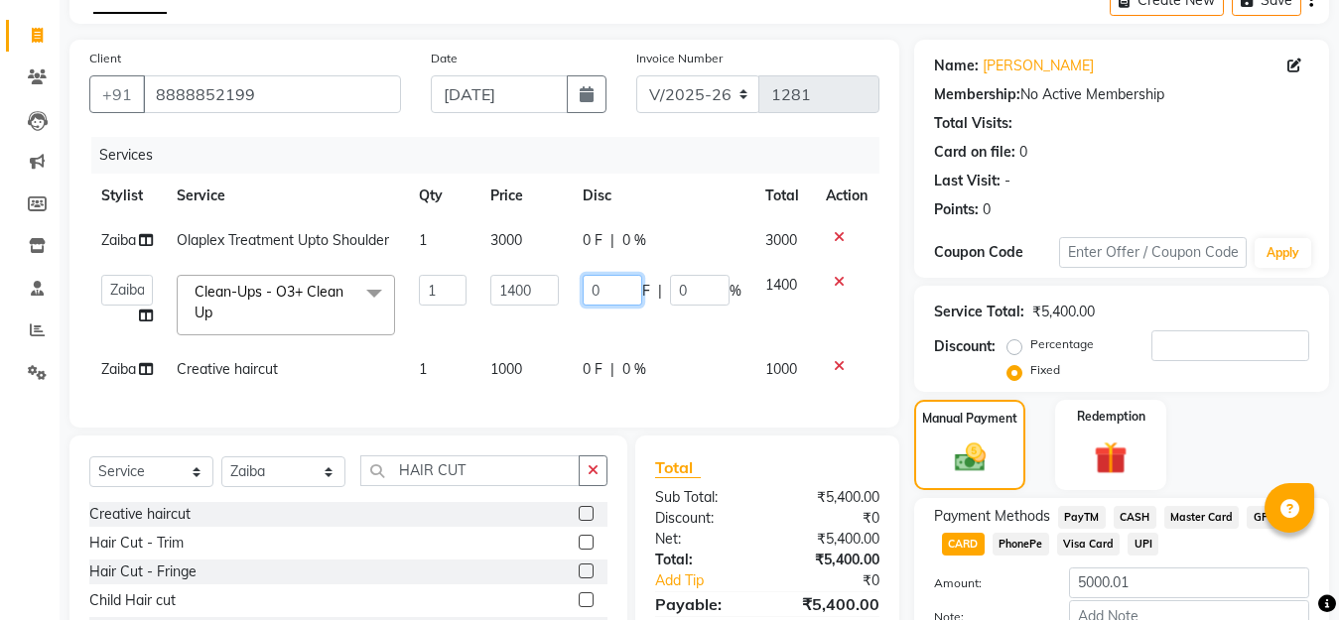
click at [618, 289] on input "0" at bounding box center [613, 290] width 60 height 31
type input "4"
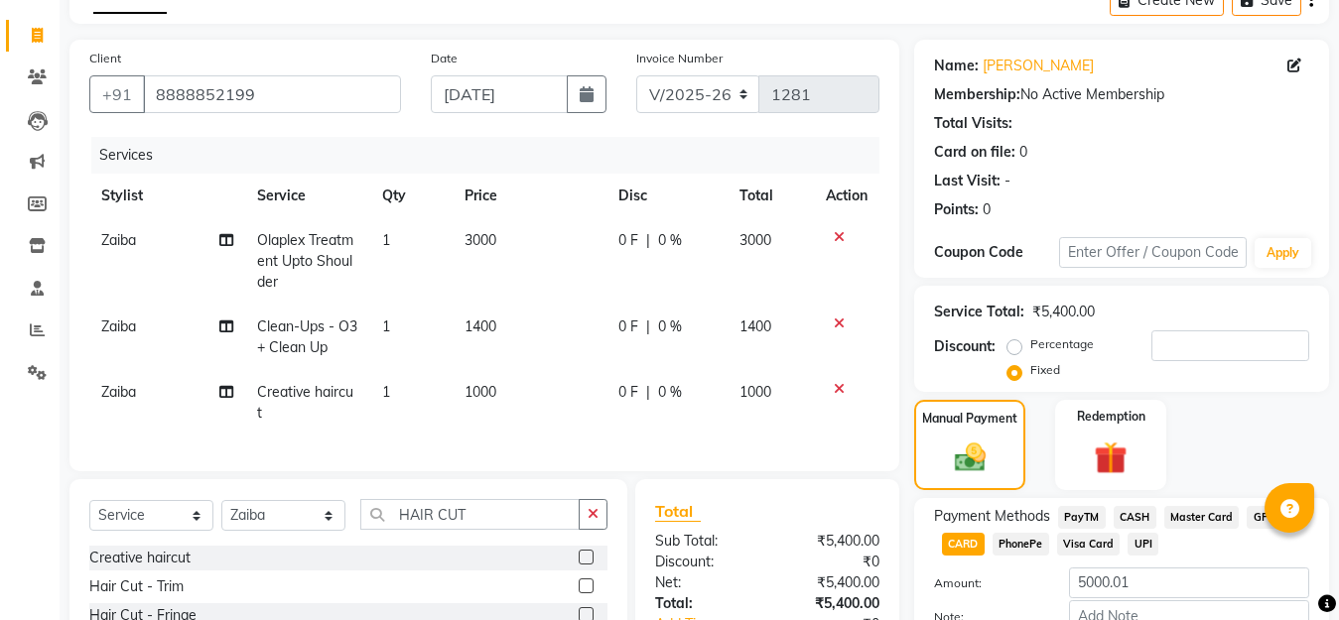
click at [599, 231] on tr "Zaiba Olaplex Treatment Upto Shoulder 1 3000 0 F | 0 % 3000" at bounding box center [484, 261] width 790 height 86
click at [640, 243] on div "0 F | 0 %" at bounding box center [667, 240] width 98 height 21
select select "50987"
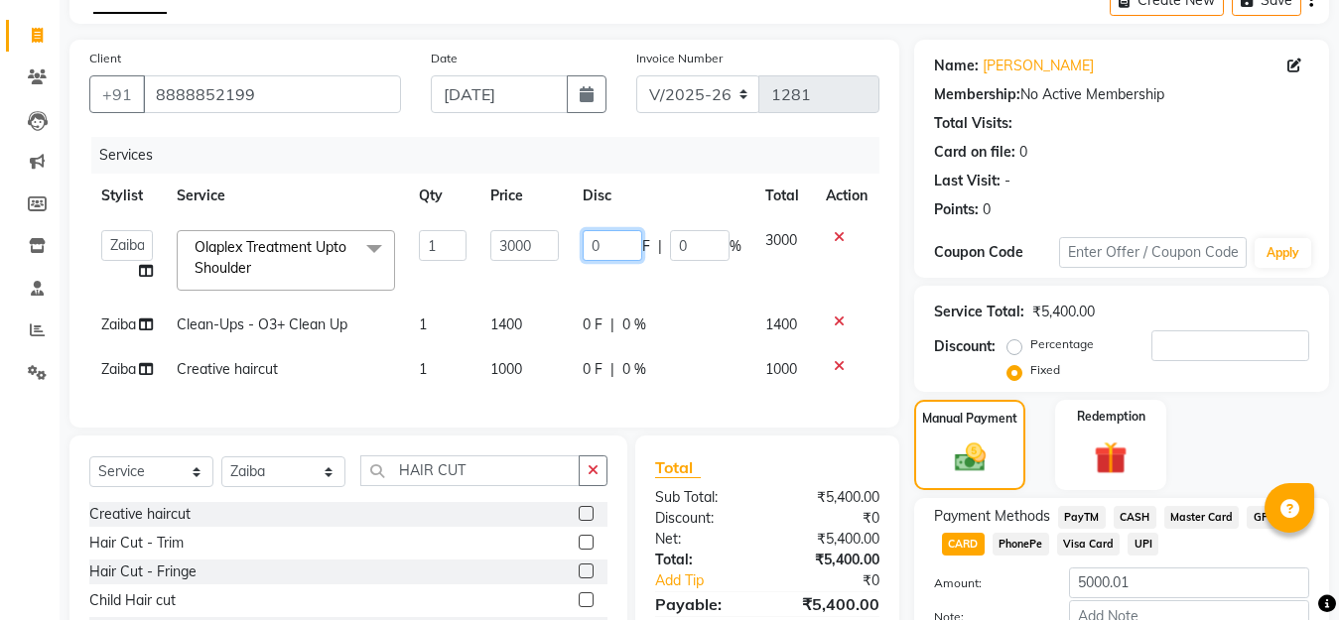
click at [640, 243] on input "0" at bounding box center [613, 245] width 60 height 31
type input "200"
drag, startPoint x: 869, startPoint y: 283, endPoint x: 756, endPoint y: 312, distance: 115.8
click at [869, 282] on td at bounding box center [847, 260] width 66 height 84
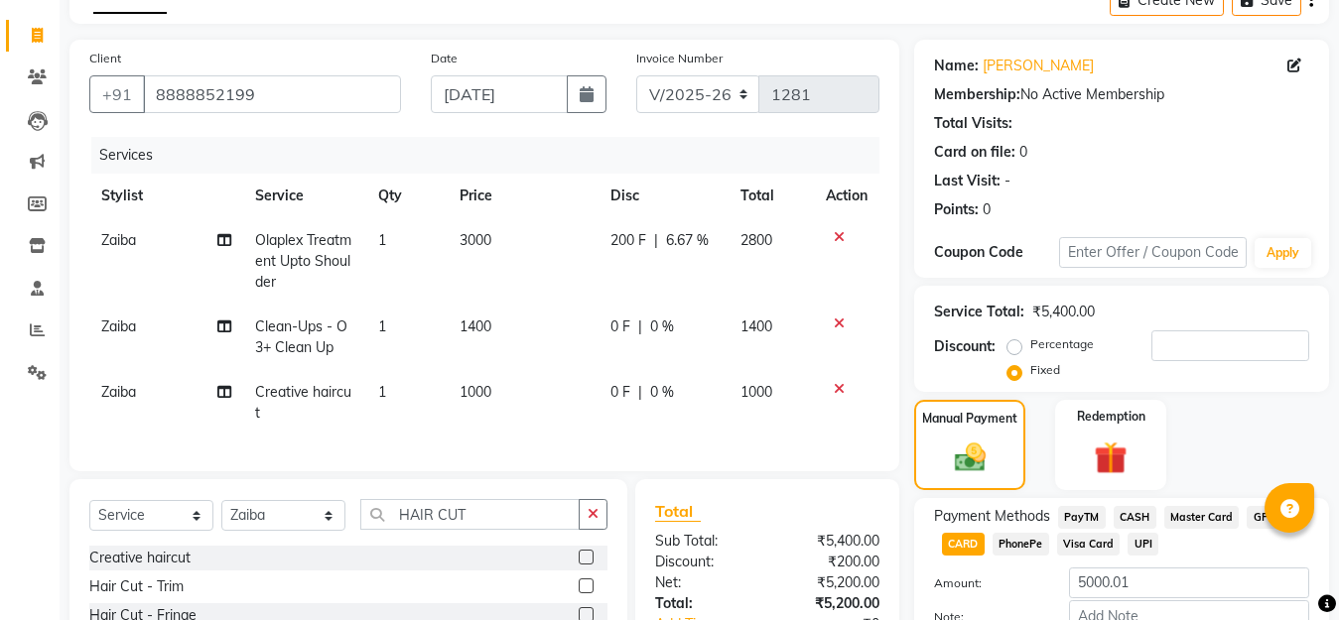
click at [636, 329] on div "0 F | 0 %" at bounding box center [663, 327] width 106 height 21
select select "50987"
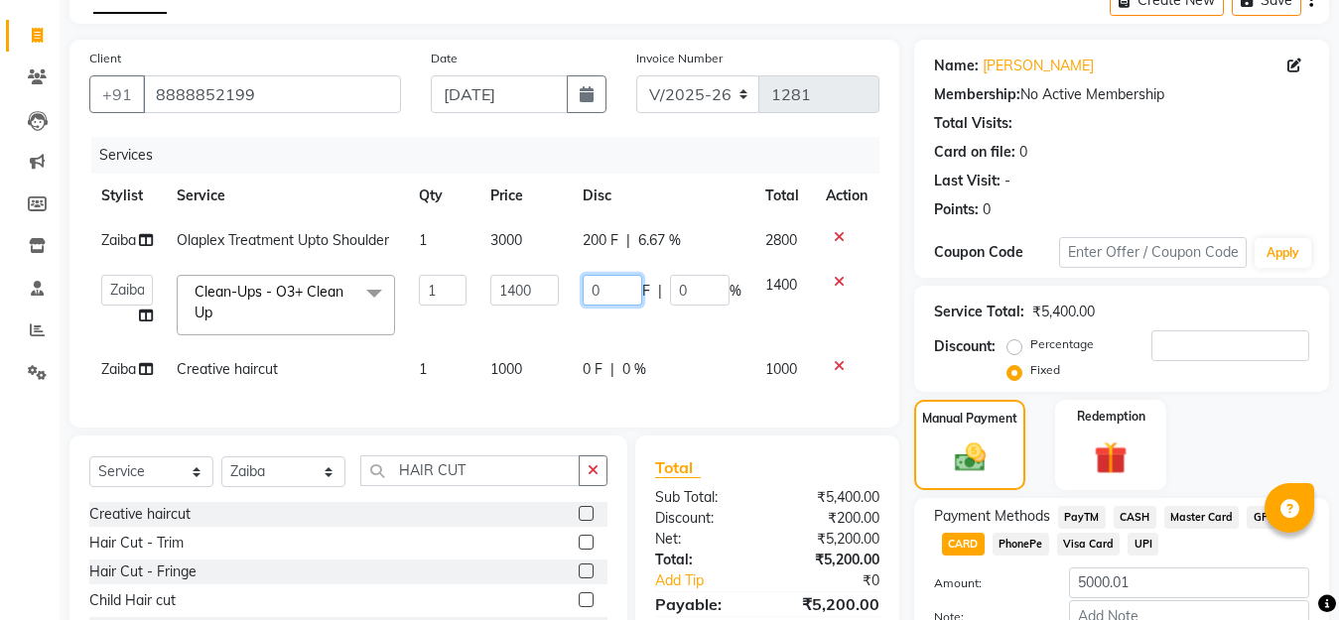
click at [607, 282] on input "0" at bounding box center [613, 290] width 60 height 31
type input "200"
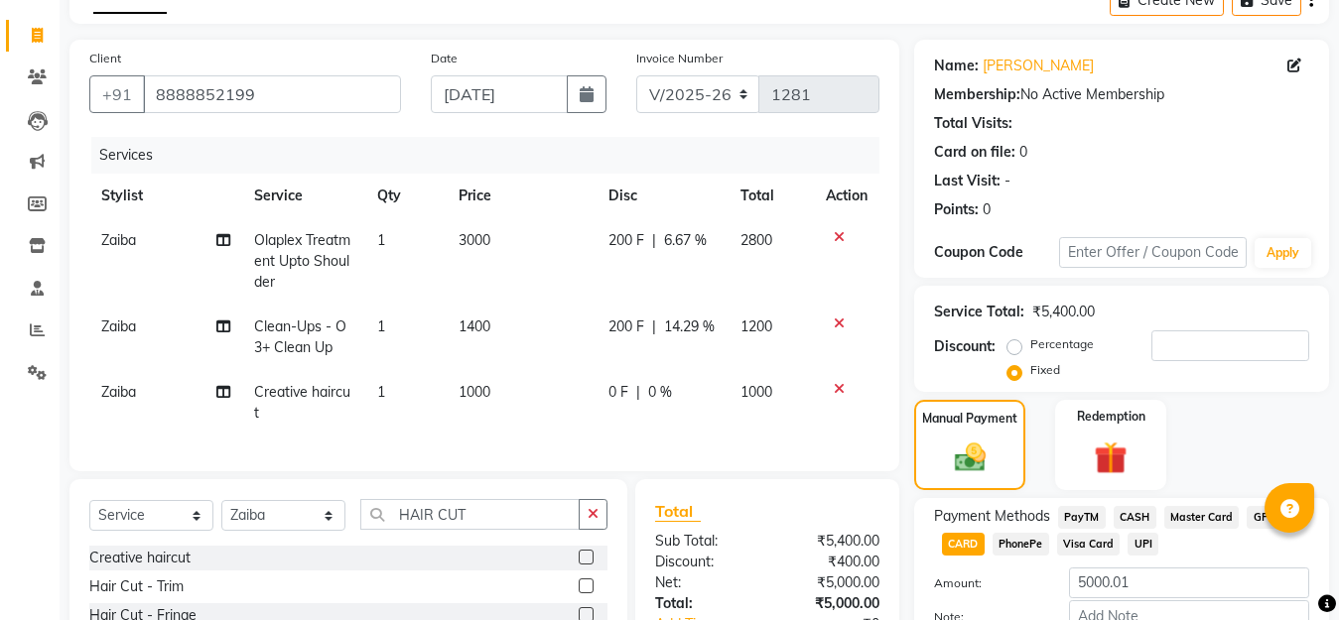
click at [947, 284] on div "Name: Annu B Membership: No Active Membership Total Visits: Card on file: 0 Las…" at bounding box center [1129, 406] width 430 height 733
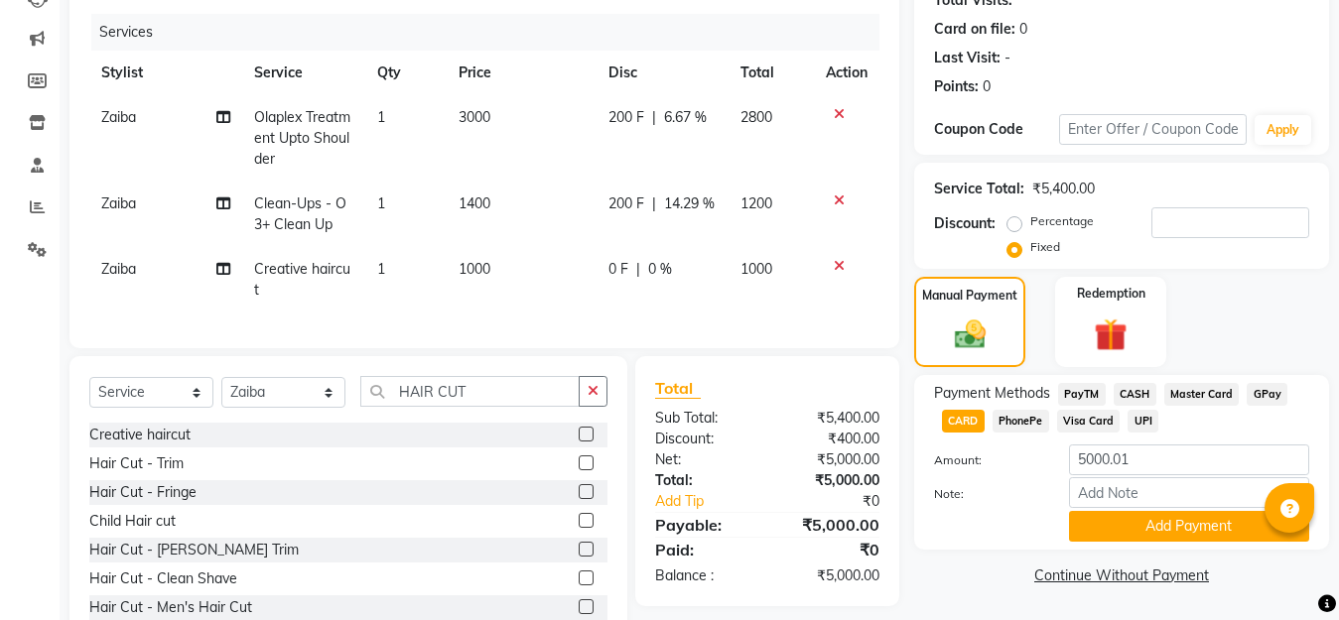
scroll to position [308, 0]
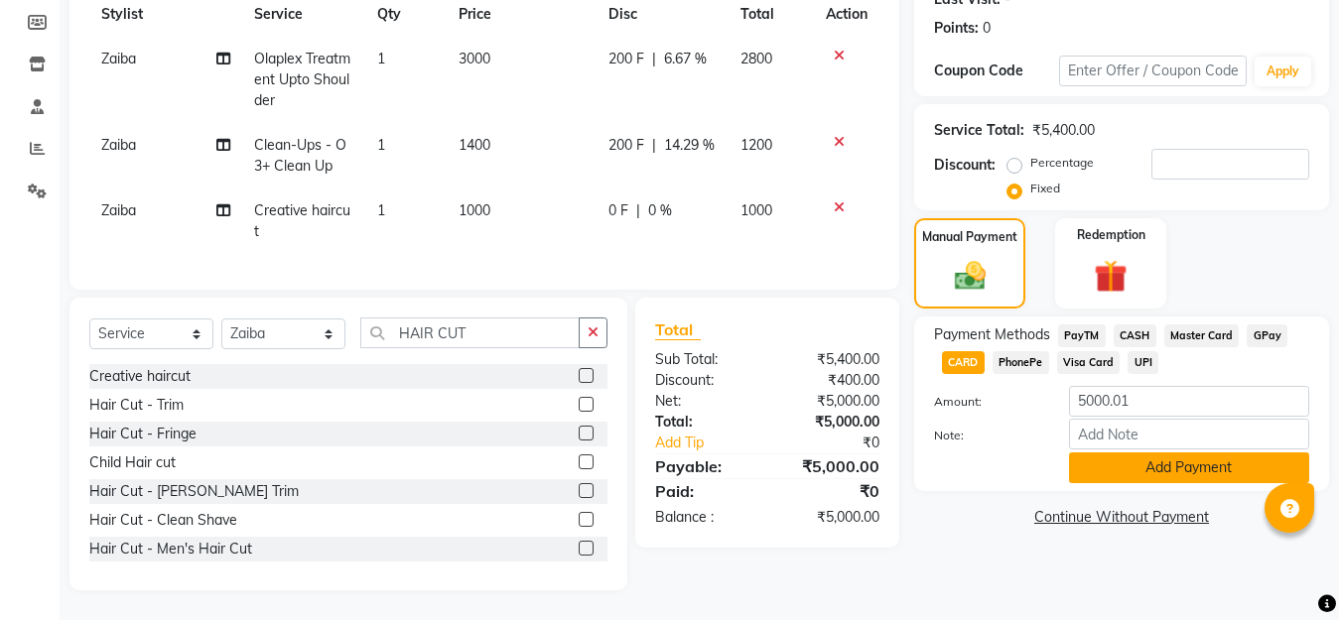
click at [1120, 456] on button "Add Payment" at bounding box center [1189, 468] width 240 height 31
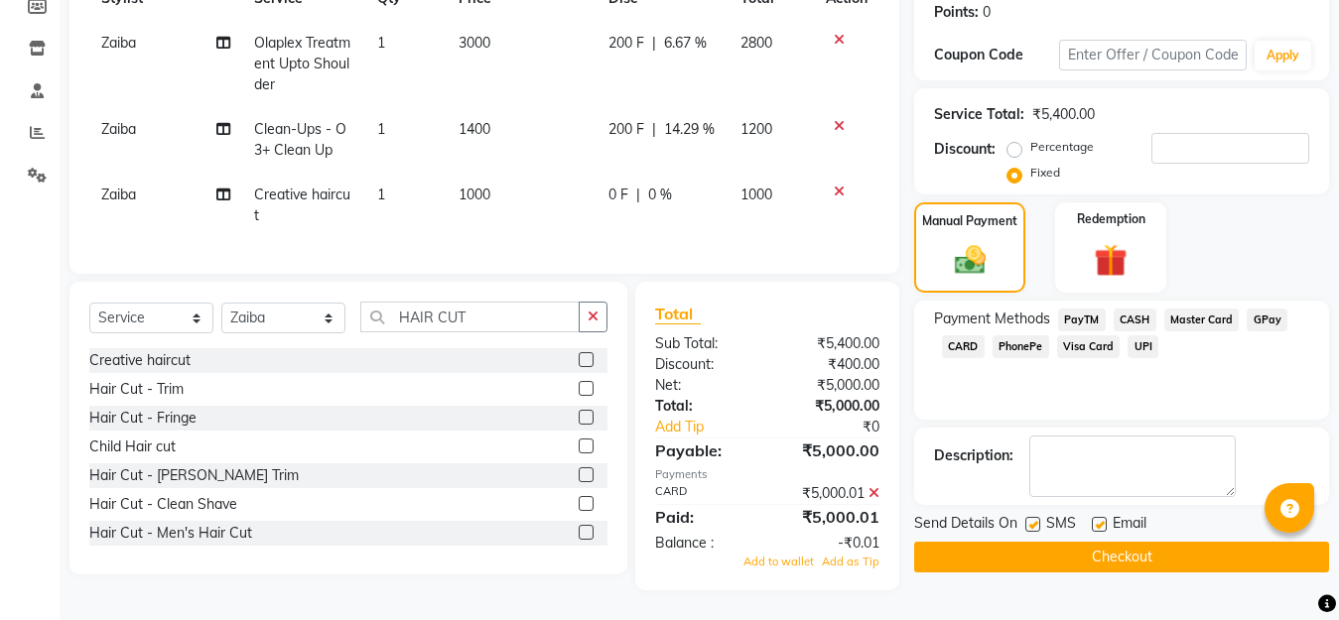
click at [1081, 542] on button "Checkout" at bounding box center [1121, 557] width 415 height 31
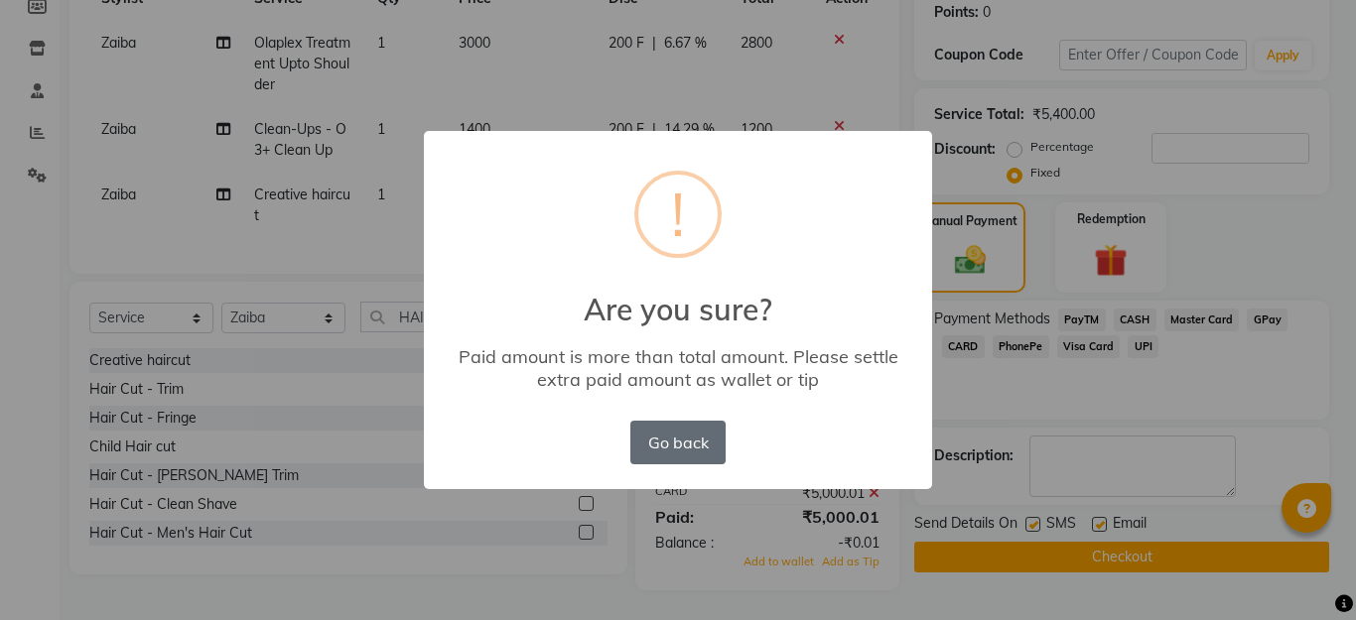
click at [677, 431] on button "Go back" at bounding box center [677, 443] width 95 height 44
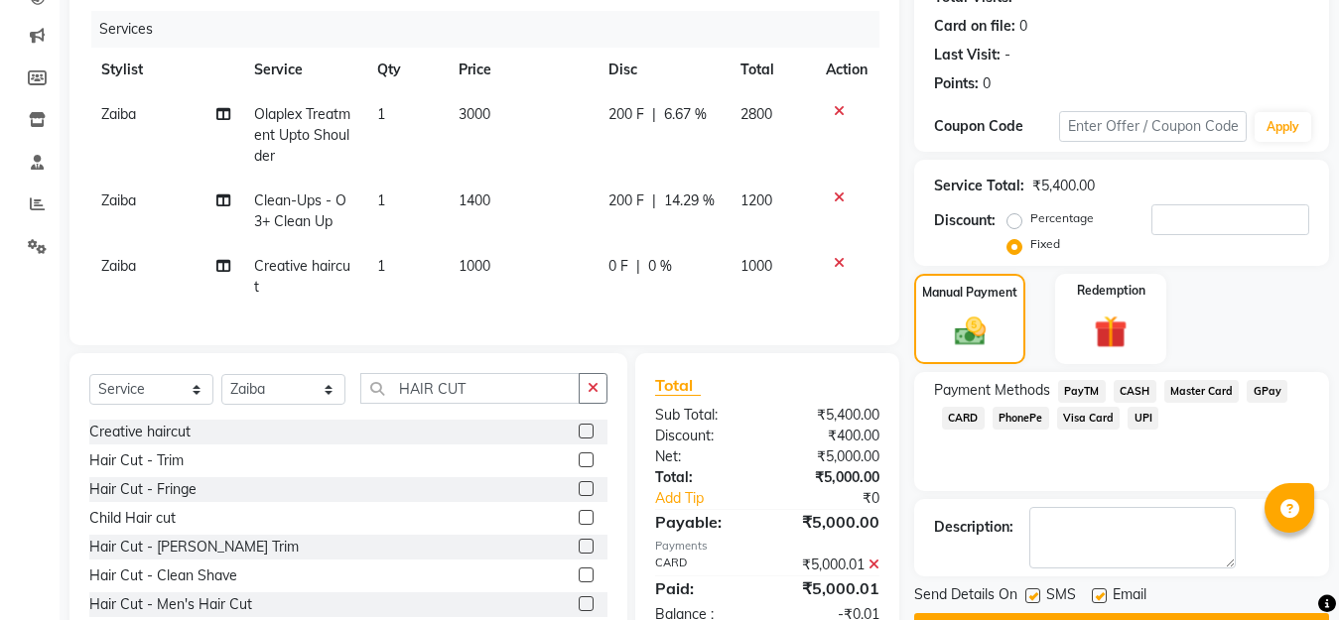
scroll to position [298, 0]
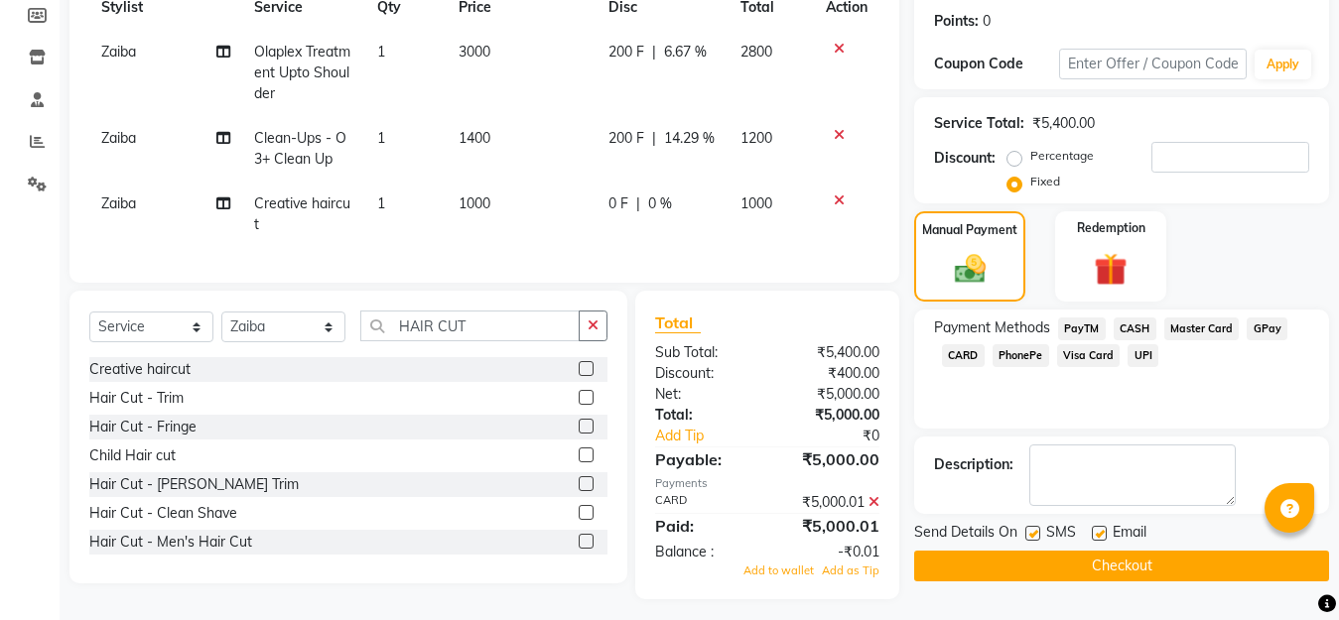
click at [875, 509] on icon at bounding box center [874, 502] width 11 height 14
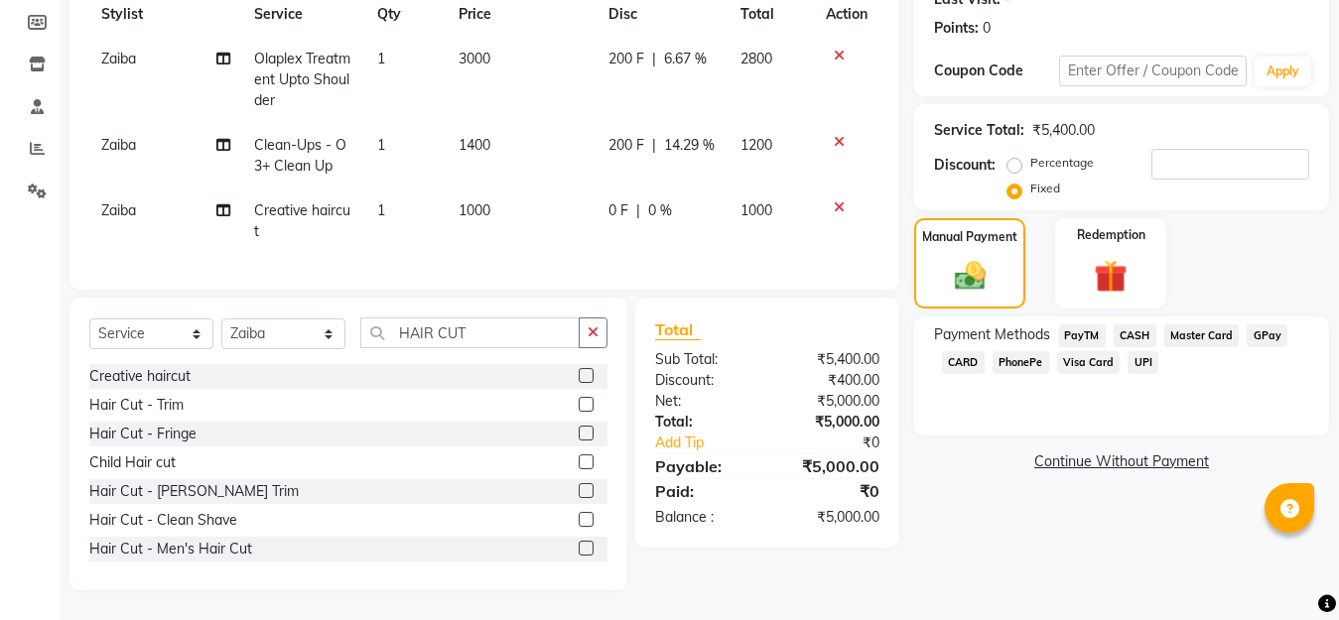
click at [963, 355] on span "CARD" at bounding box center [963, 362] width 43 height 23
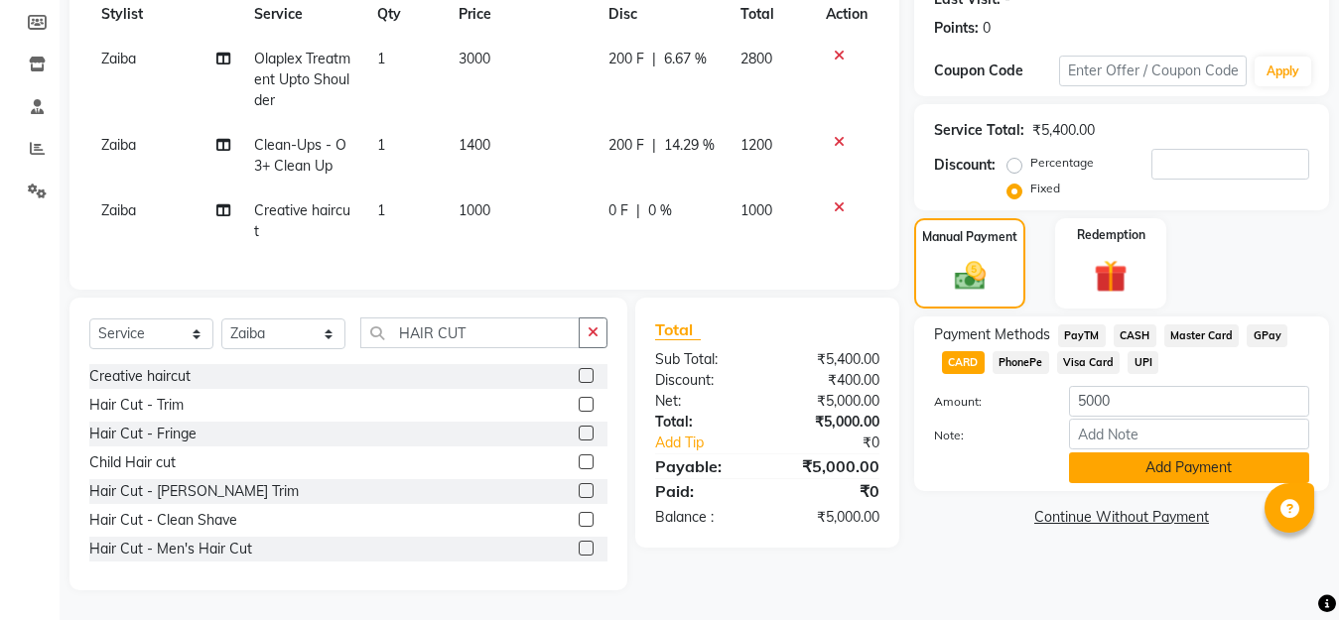
click at [1174, 463] on button "Add Payment" at bounding box center [1189, 468] width 240 height 31
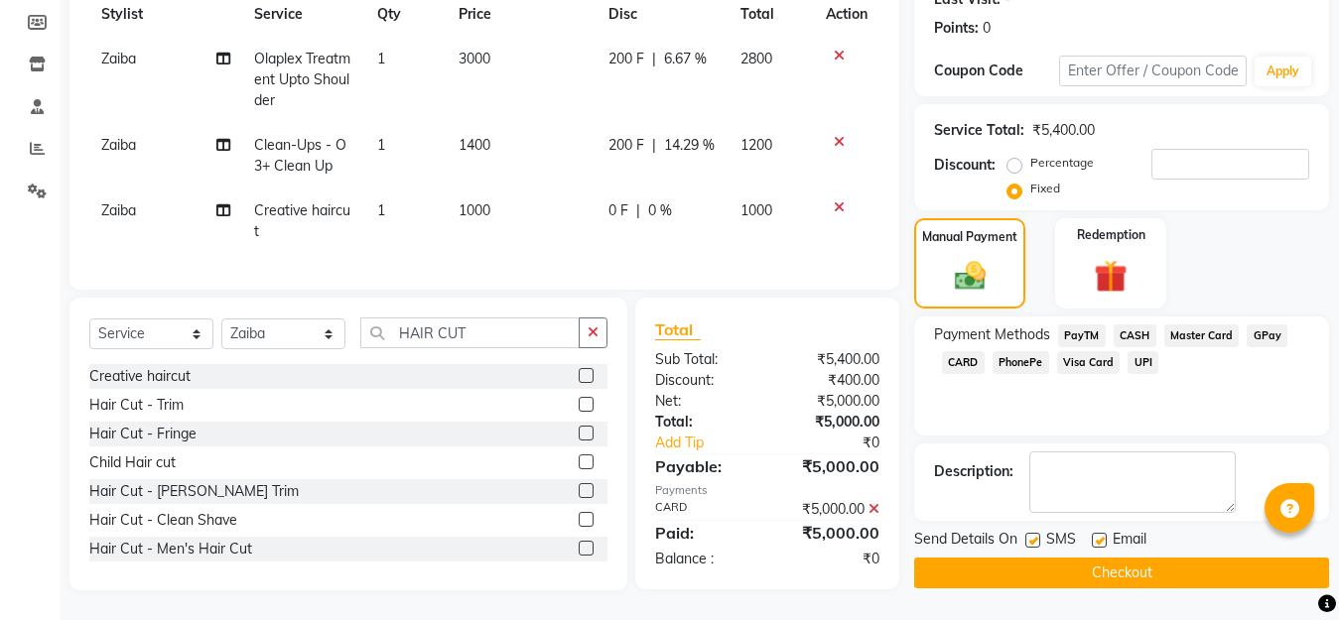
click at [1192, 561] on button "Checkout" at bounding box center [1121, 573] width 415 height 31
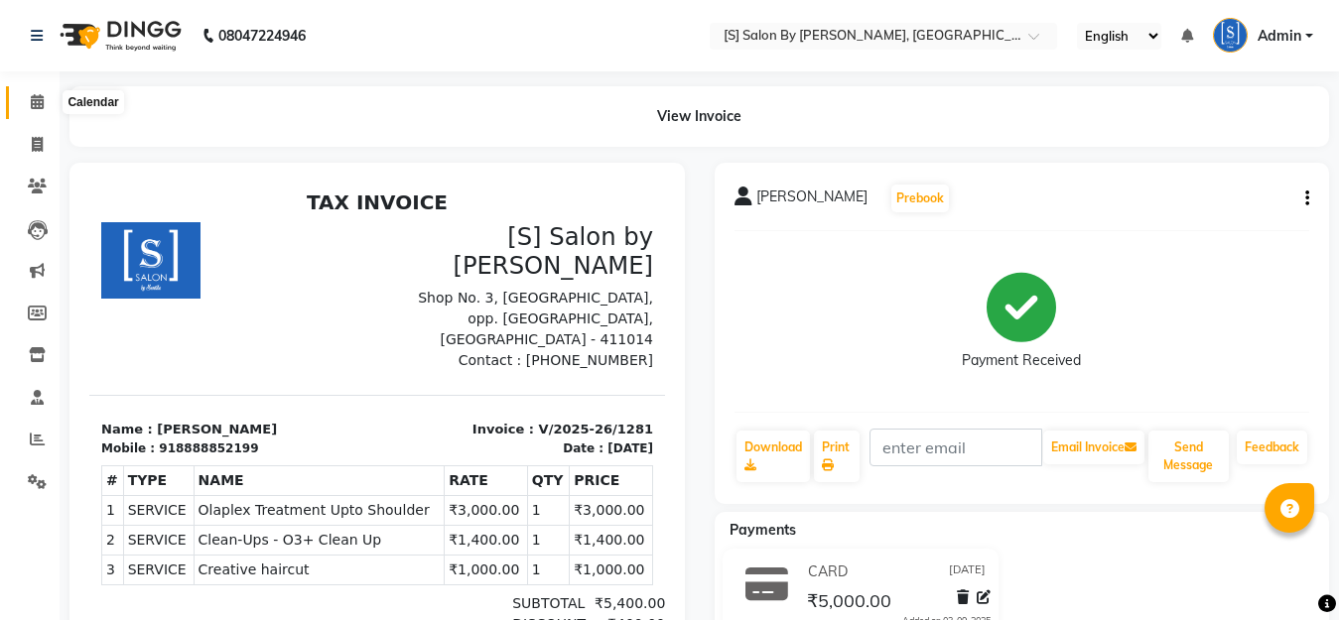
click at [33, 104] on icon at bounding box center [37, 101] width 13 height 15
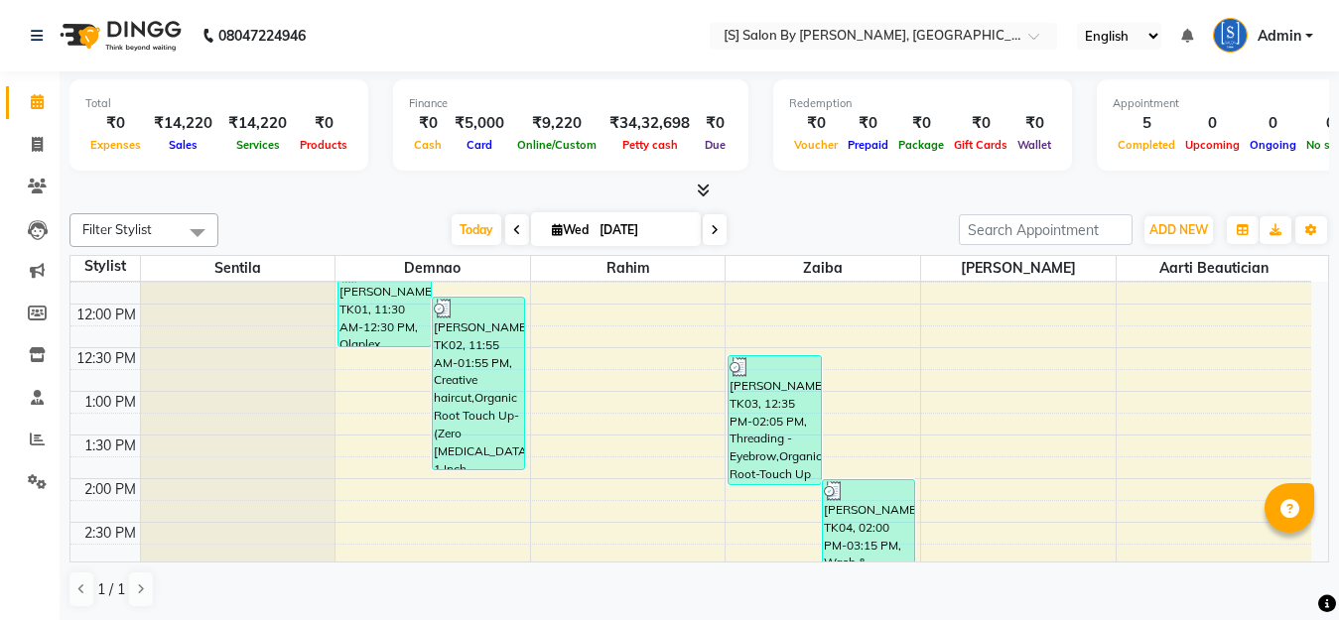
scroll to position [397, 0]
